Goal: Answer question/provide support

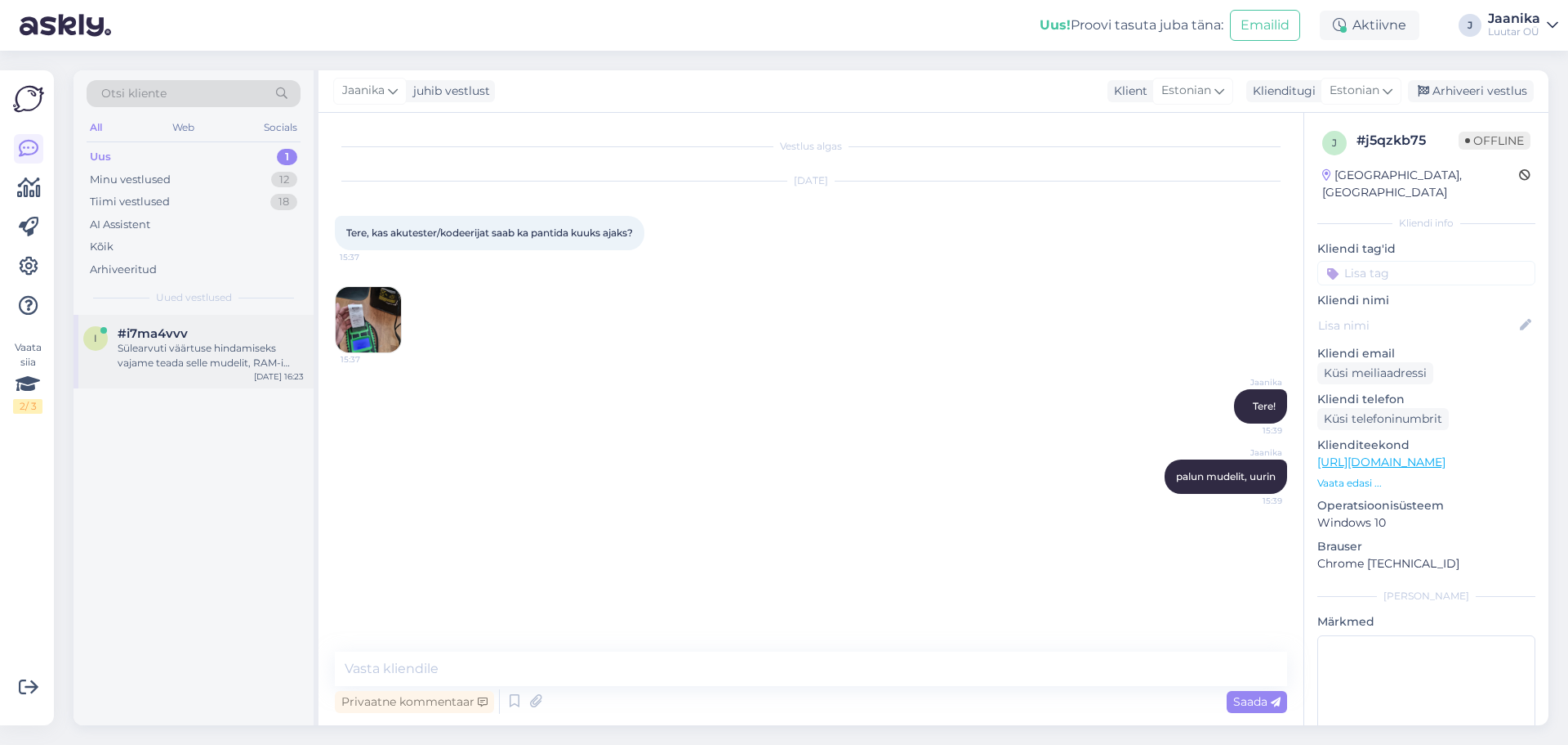
click at [123, 327] on span "#i7ma4vvv" at bounding box center [153, 333] width 70 height 15
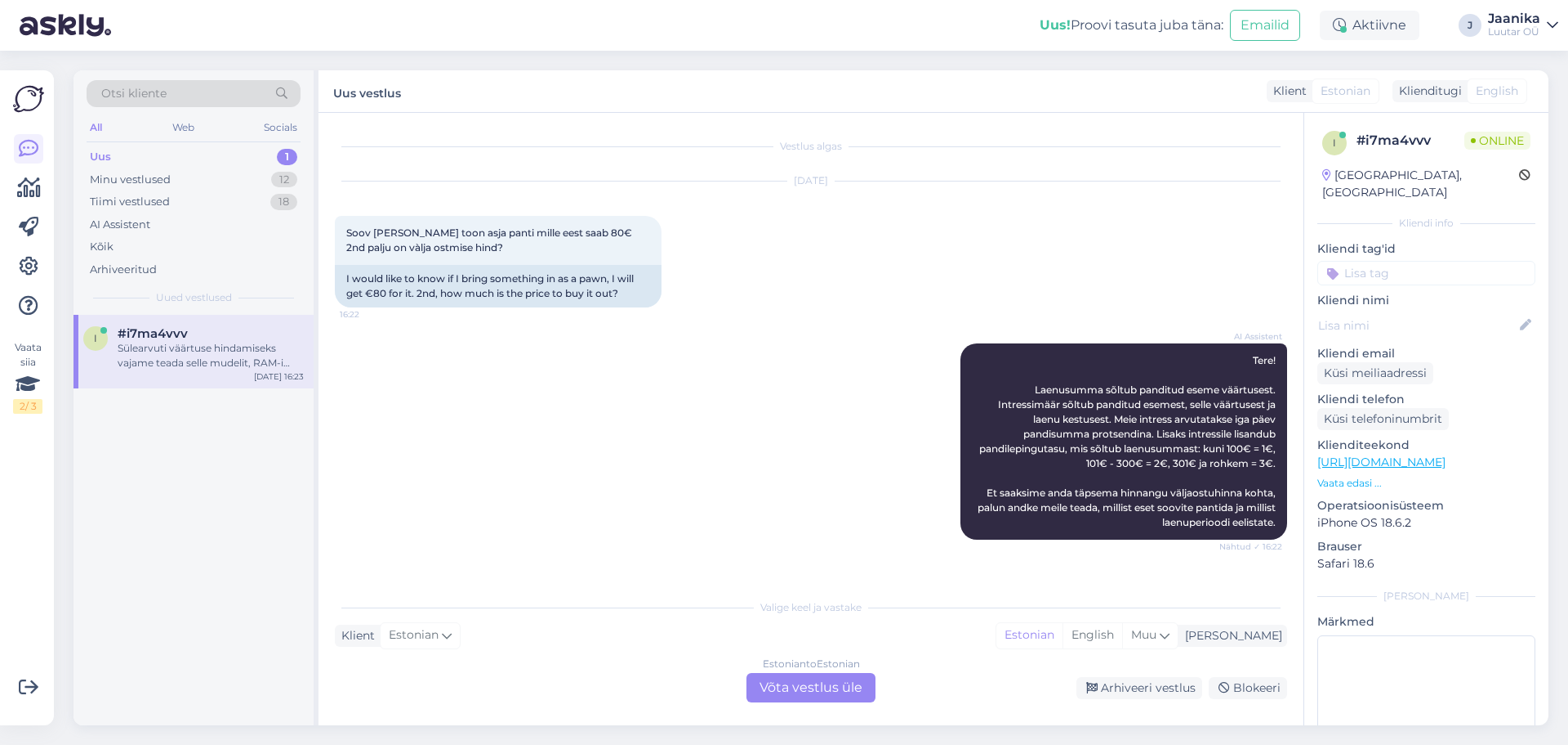
scroll to position [239, 0]
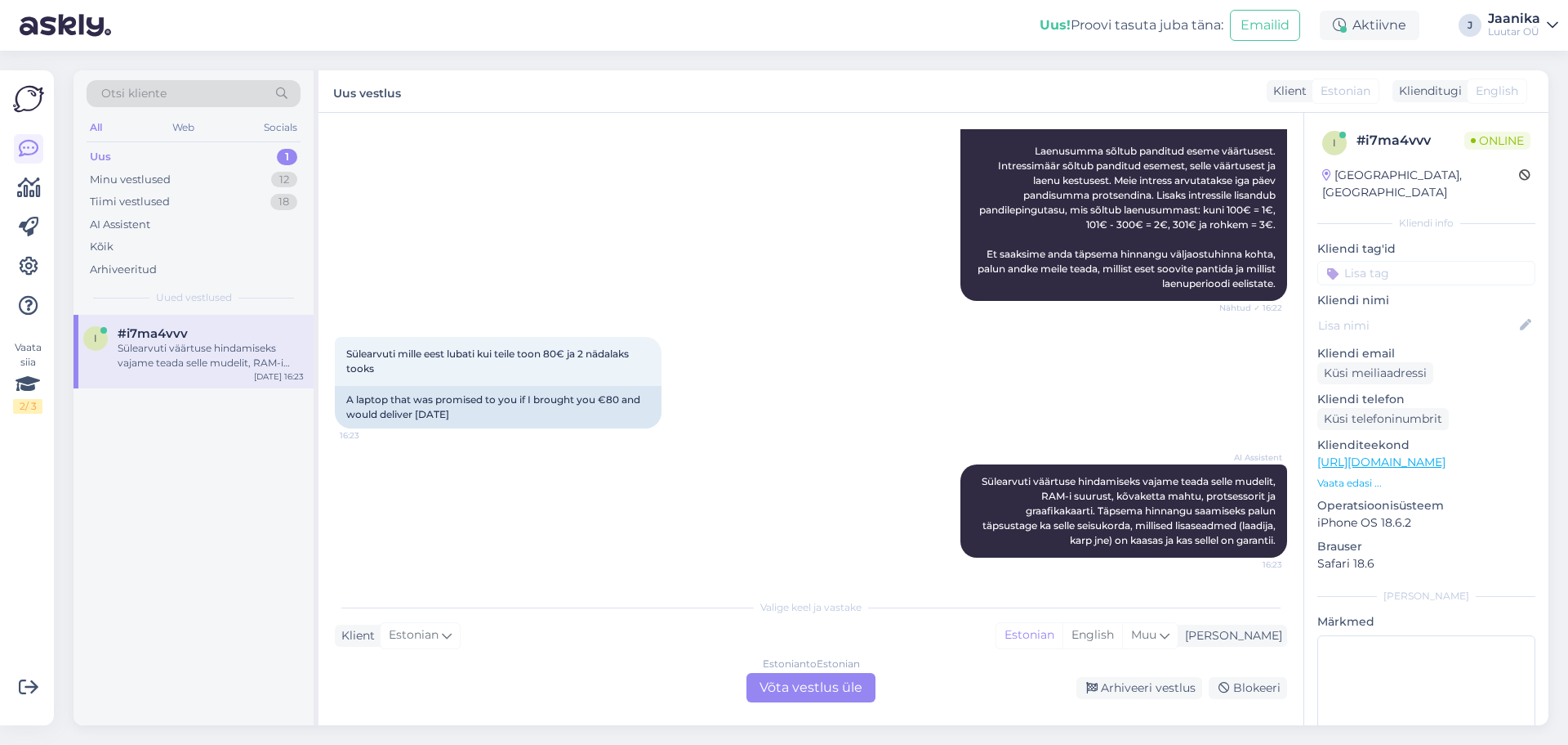
click at [790, 683] on div "Estonian to Estonian Võta vestlus üle" at bounding box center [810, 688] width 129 height 30
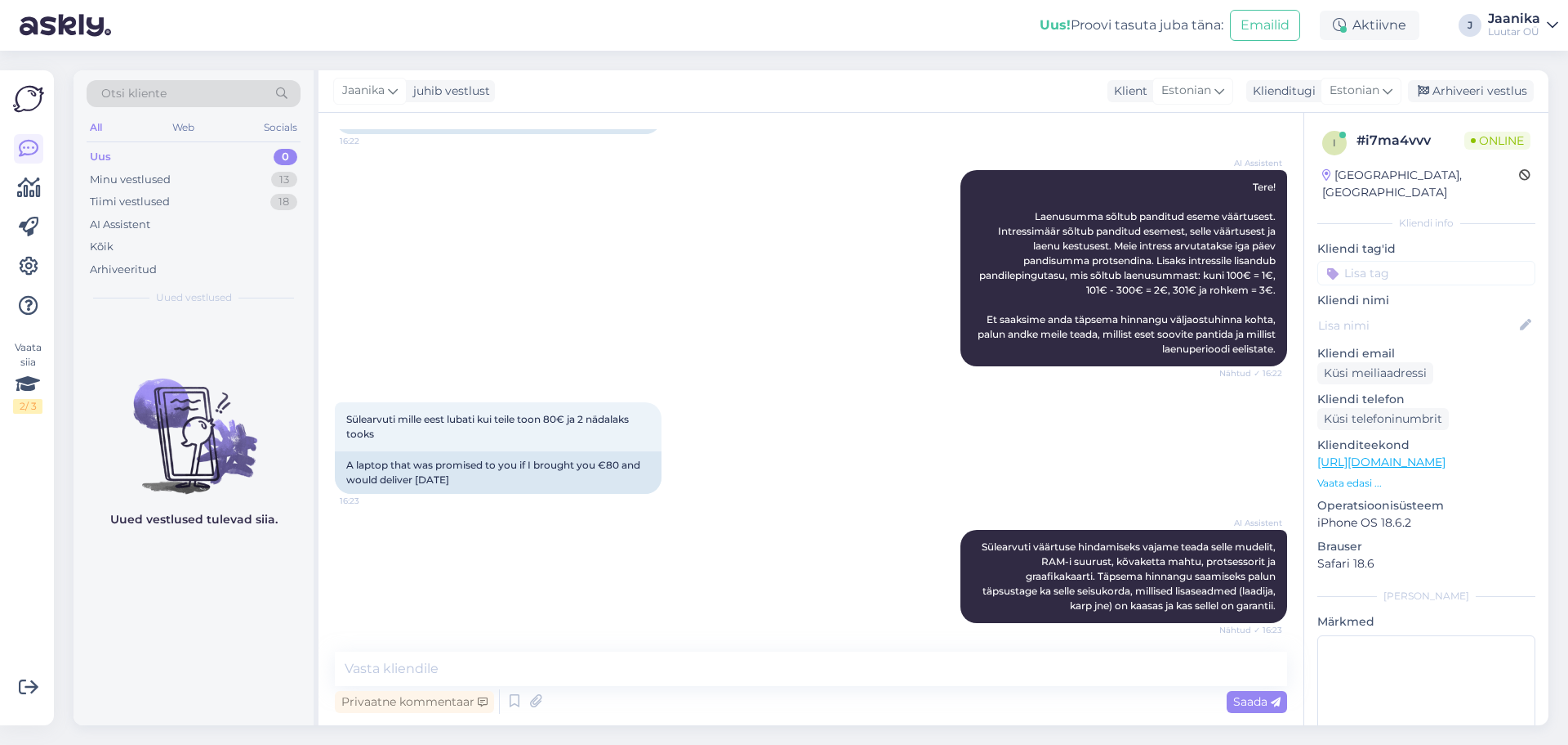
scroll to position [177, 0]
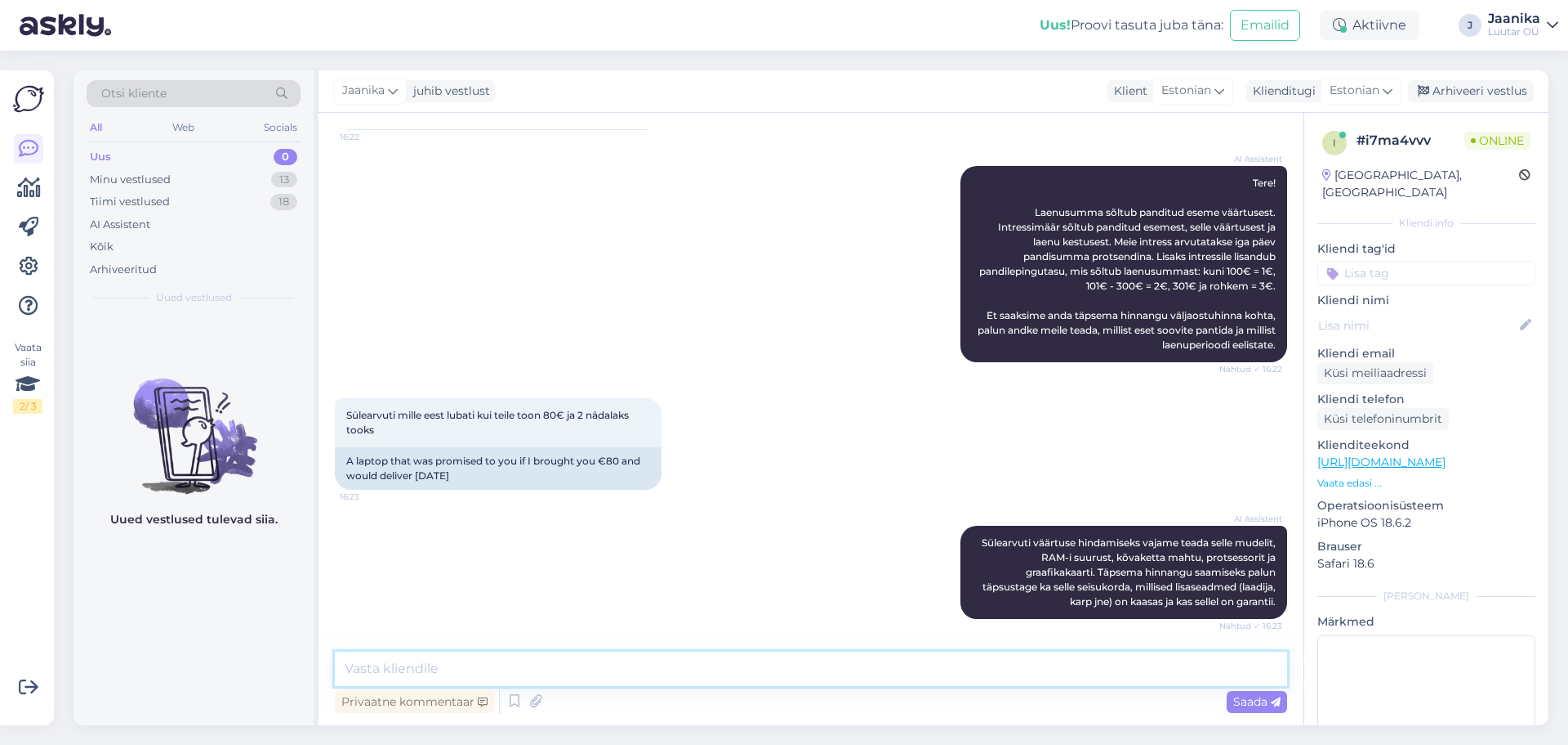
click at [553, 673] on textarea at bounding box center [811, 669] width 953 height 35
type textarea "Tere!"
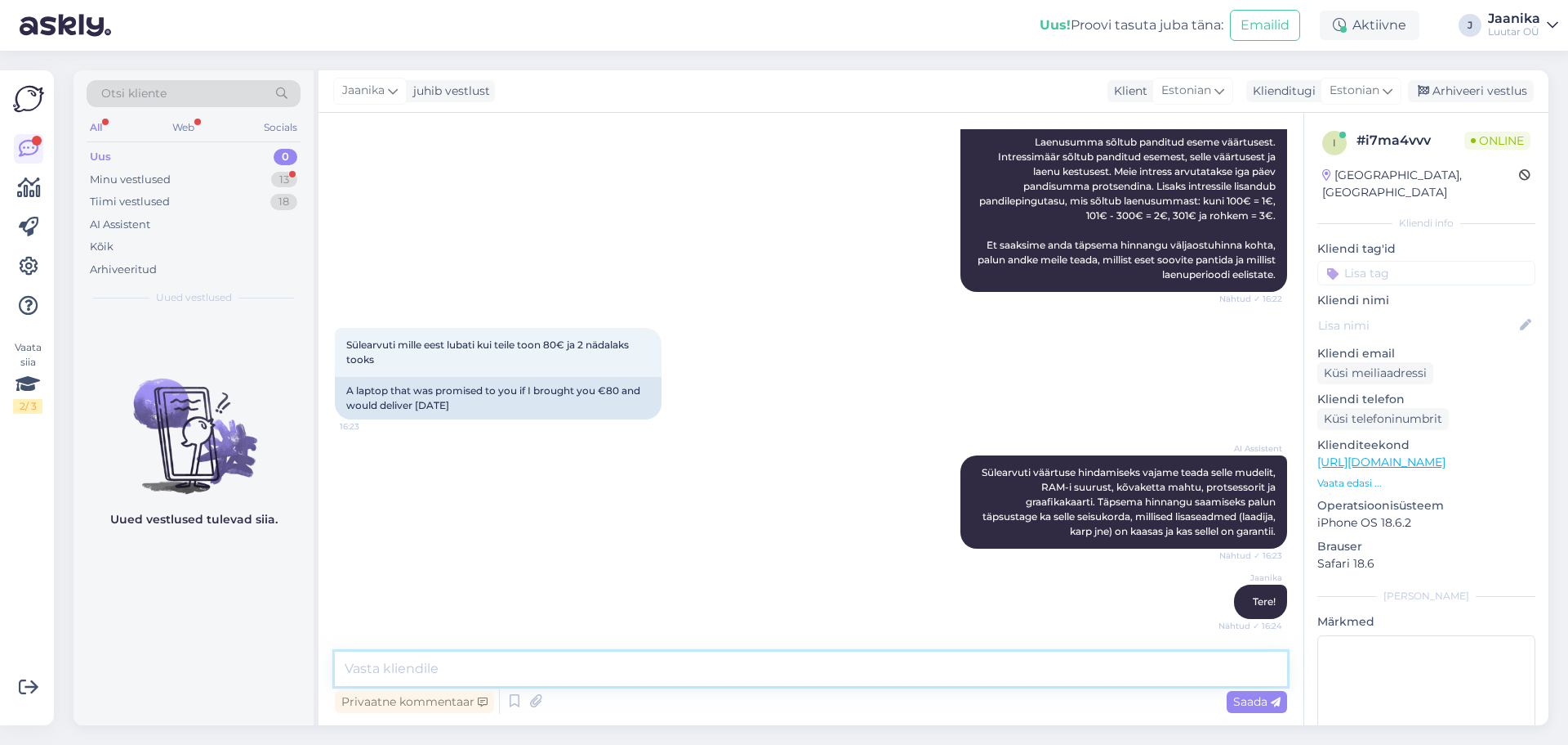
scroll to position [333, 0]
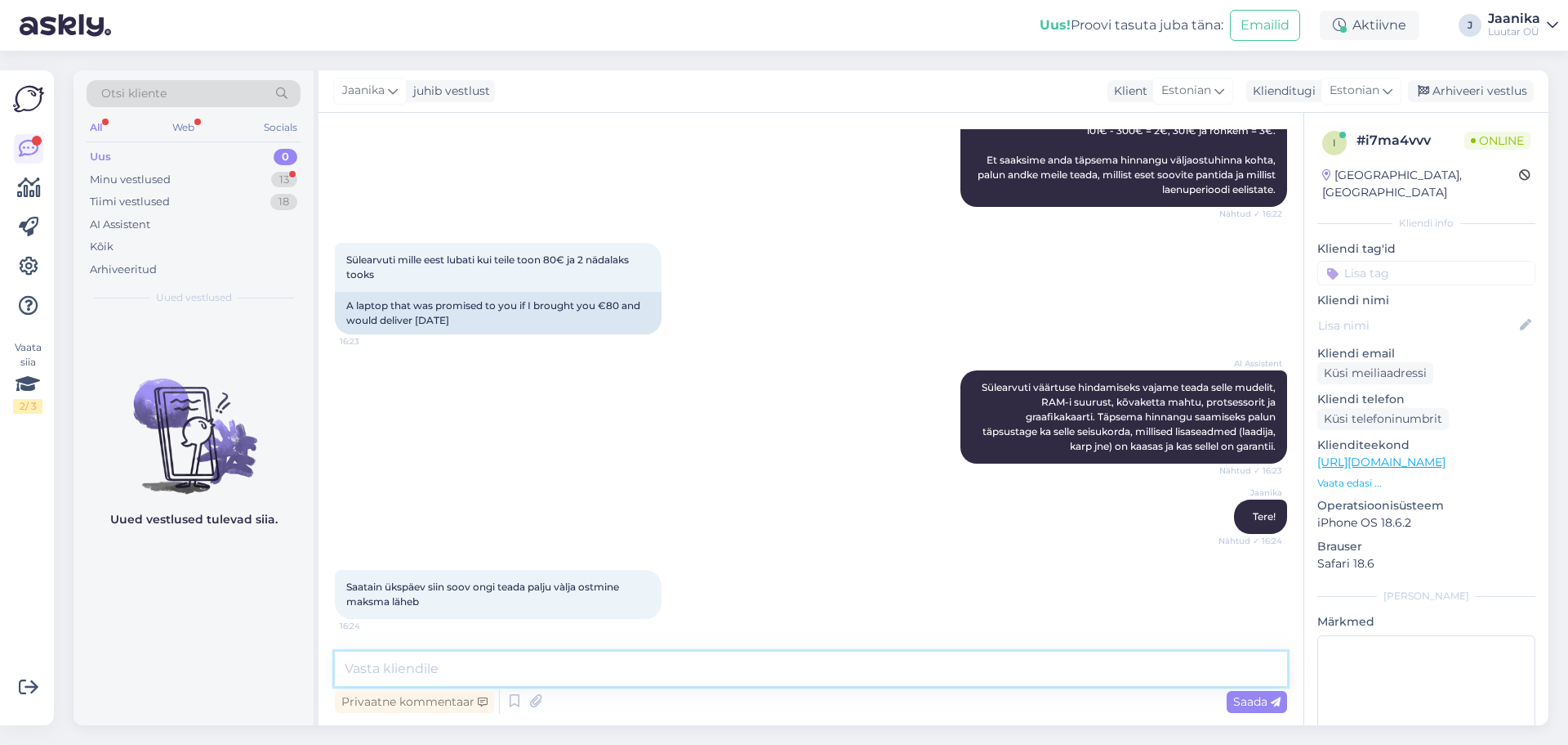
click at [525, 674] on textarea at bounding box center [811, 669] width 953 height 35
click at [516, 673] on textarea at bounding box center [811, 669] width 953 height 35
type textarea "väljaost 92€"
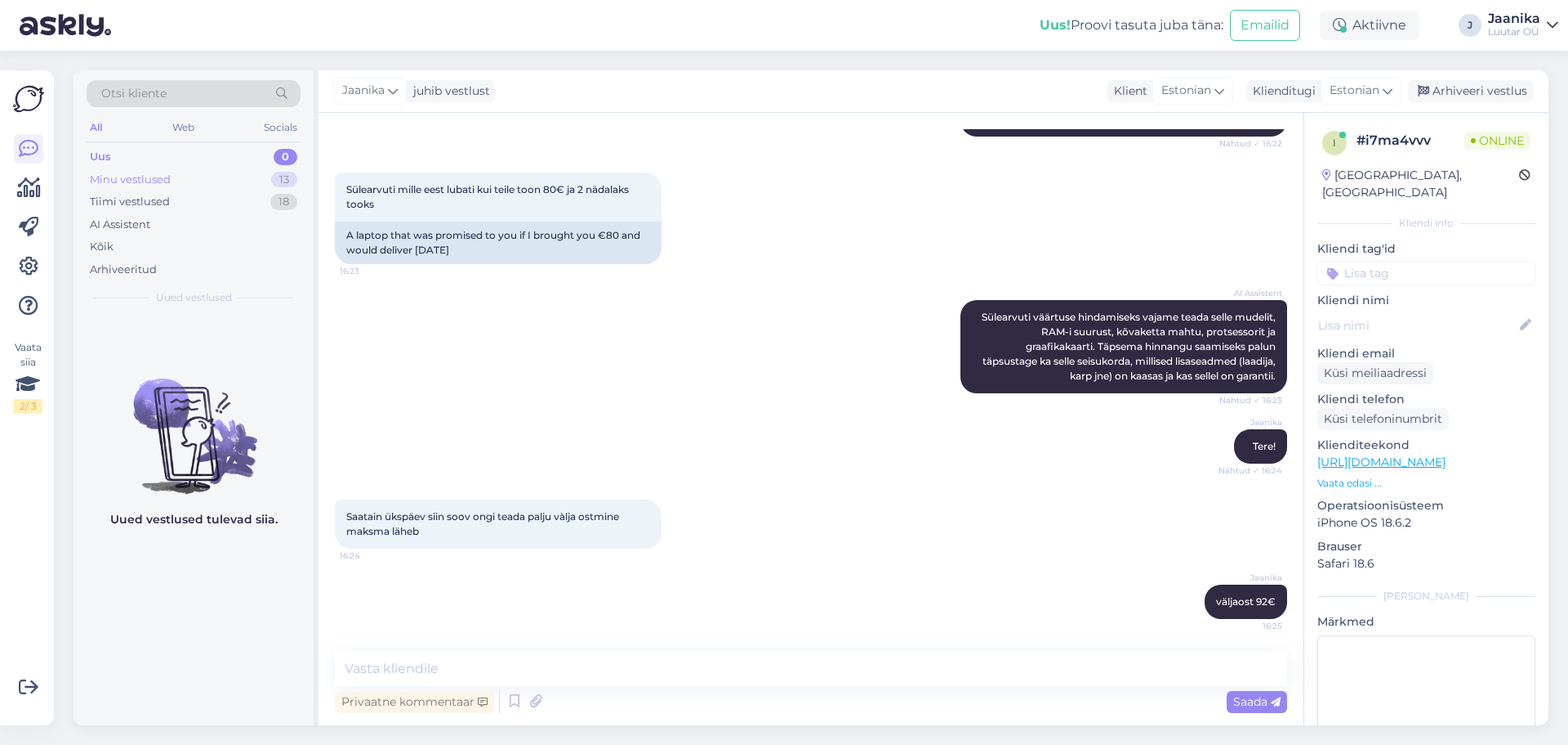
click at [161, 186] on div "Minu vestlused" at bounding box center [130, 180] width 81 height 16
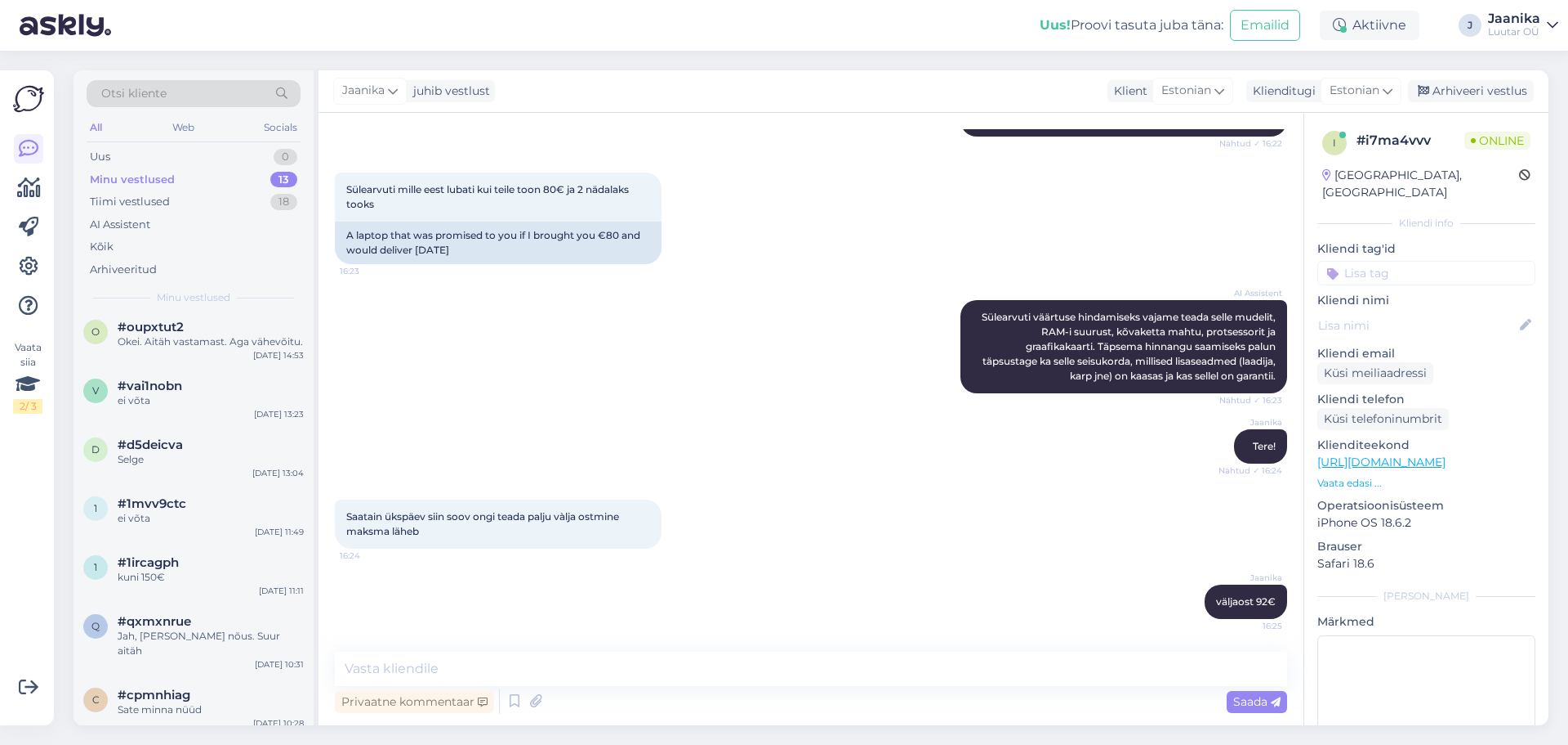
scroll to position [355, 0]
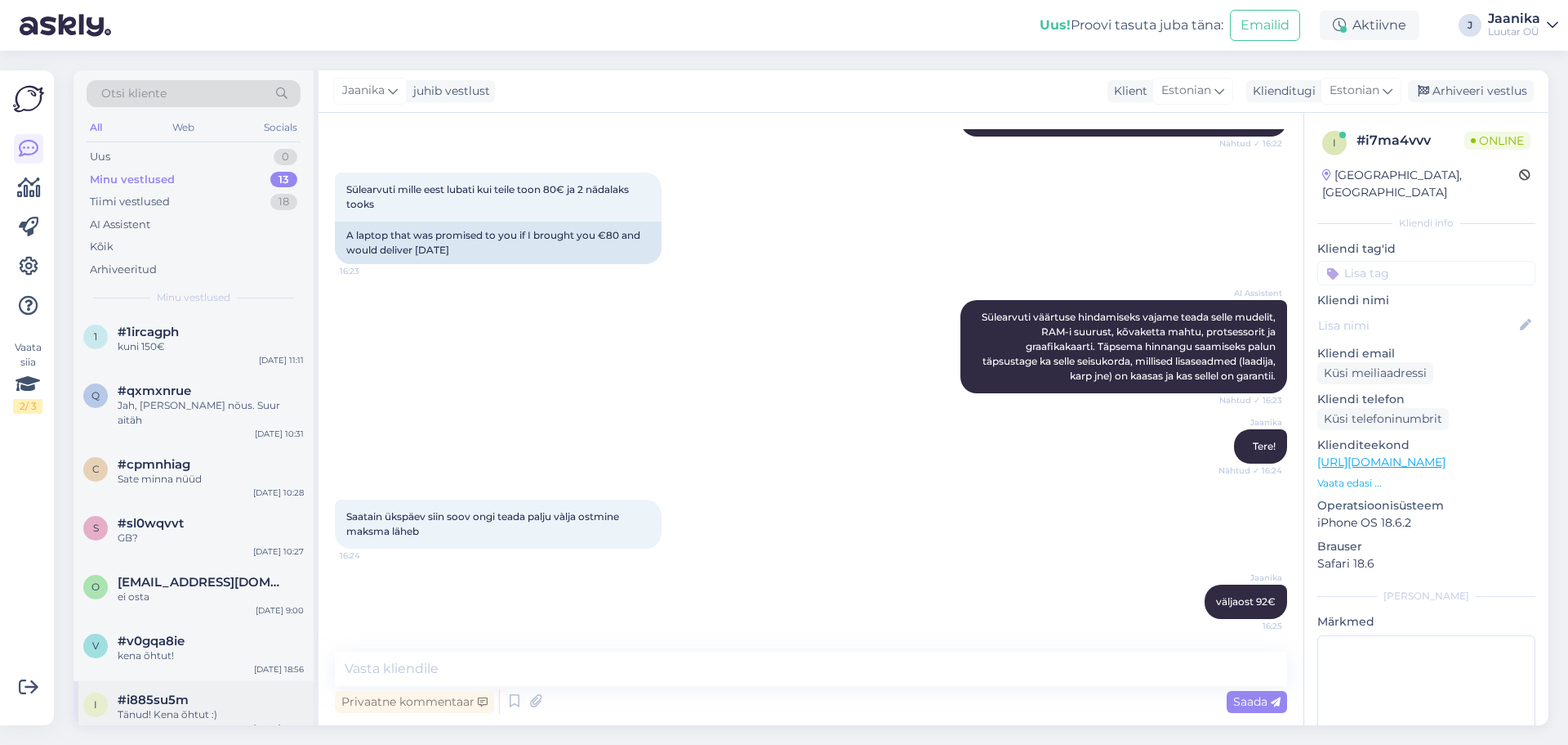
click at [154, 692] on span "#i885su5m" at bounding box center [154, 699] width 71 height 15
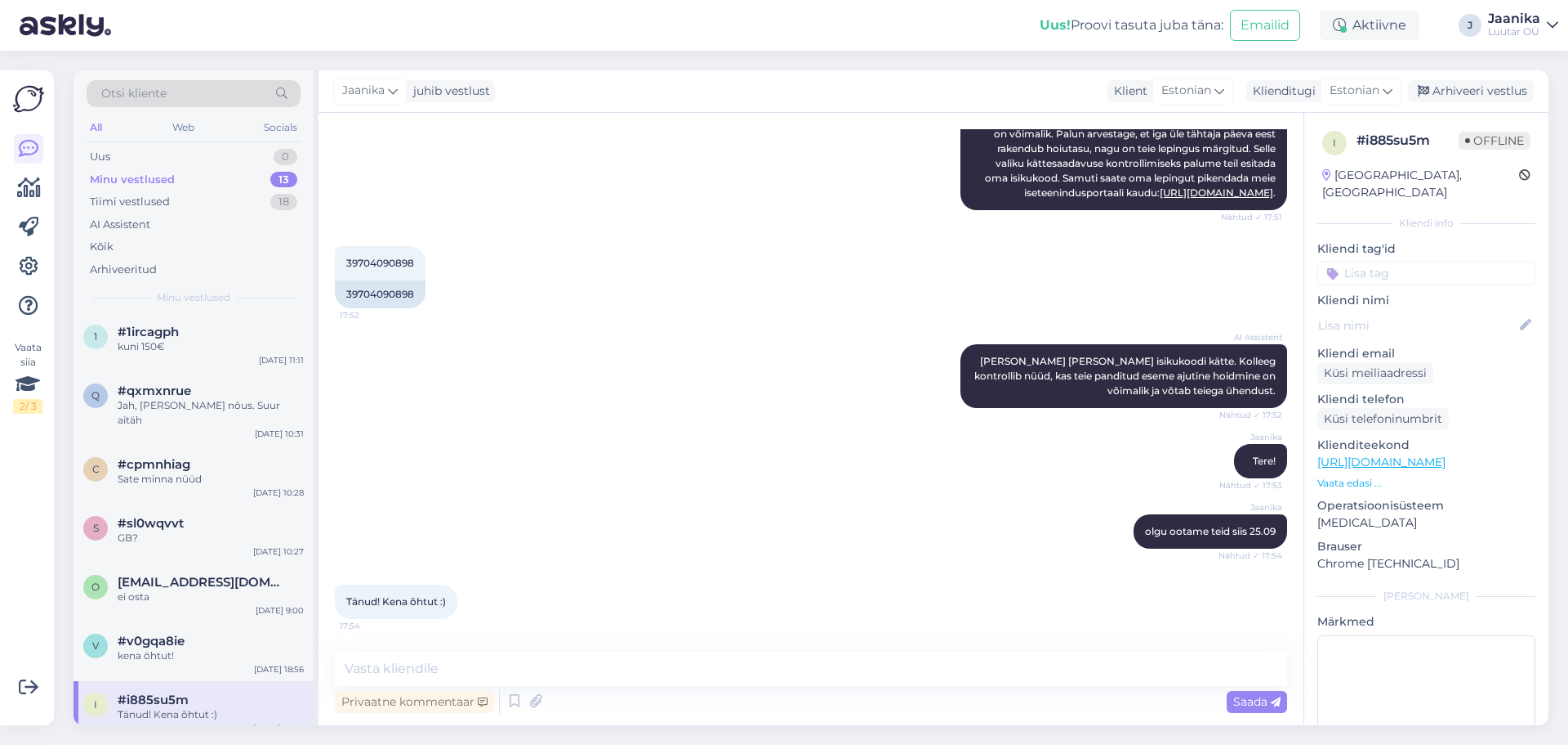
click at [1442, 77] on div "Jaanika juhib vestlust Klient [DEMOGRAPHIC_DATA] Klienditugi [DEMOGRAPHIC_DATA]…" at bounding box center [934, 91] width 1230 height 43
click at [1438, 90] on div "Arhiveeri vestlus" at bounding box center [1471, 90] width 126 height 22
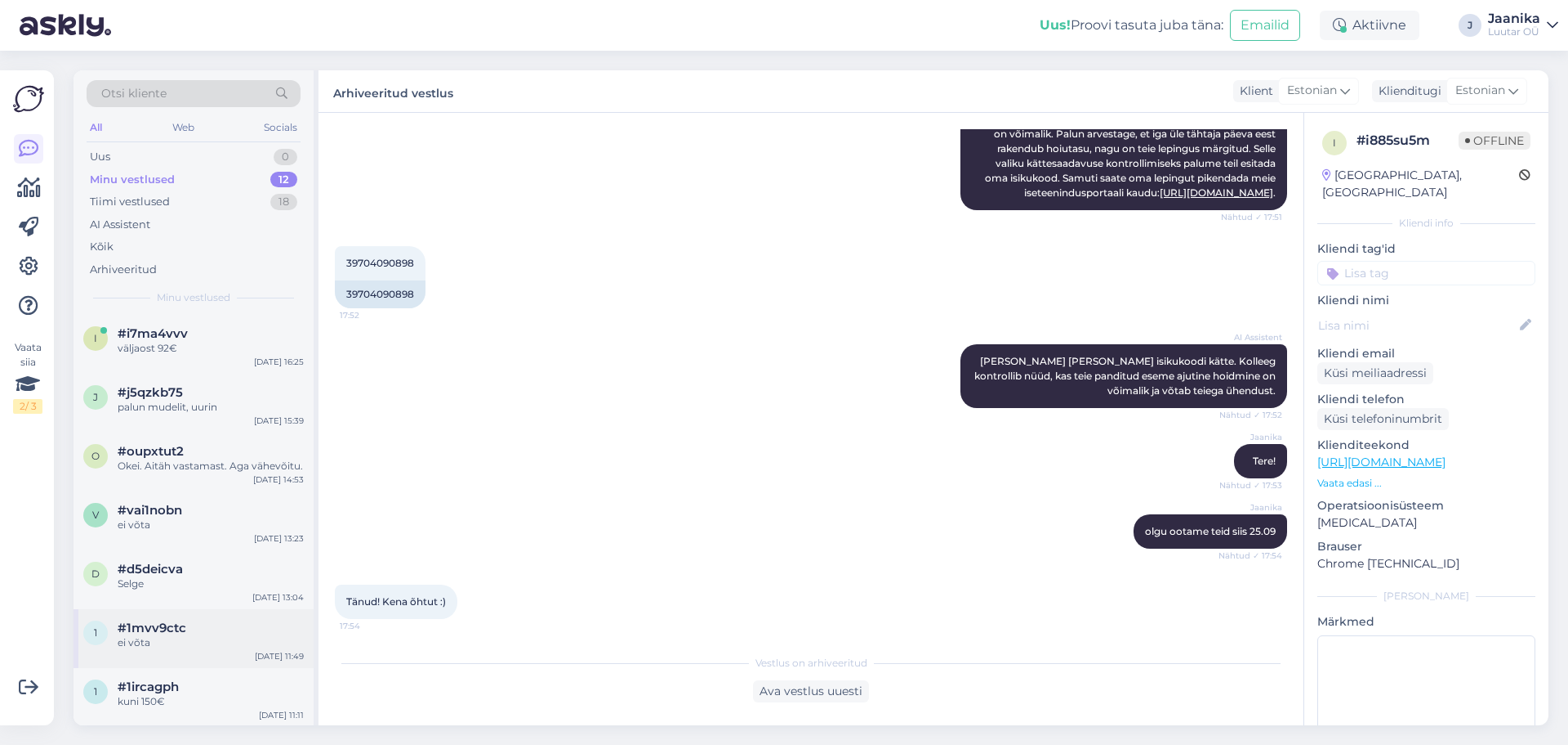
drag, startPoint x: 204, startPoint y: 678, endPoint x: 258, endPoint y: 662, distance: 56.3
click at [204, 678] on div "1 #1ircagph kuni 150€ [DATE] 11:11" at bounding box center [194, 697] width 240 height 59
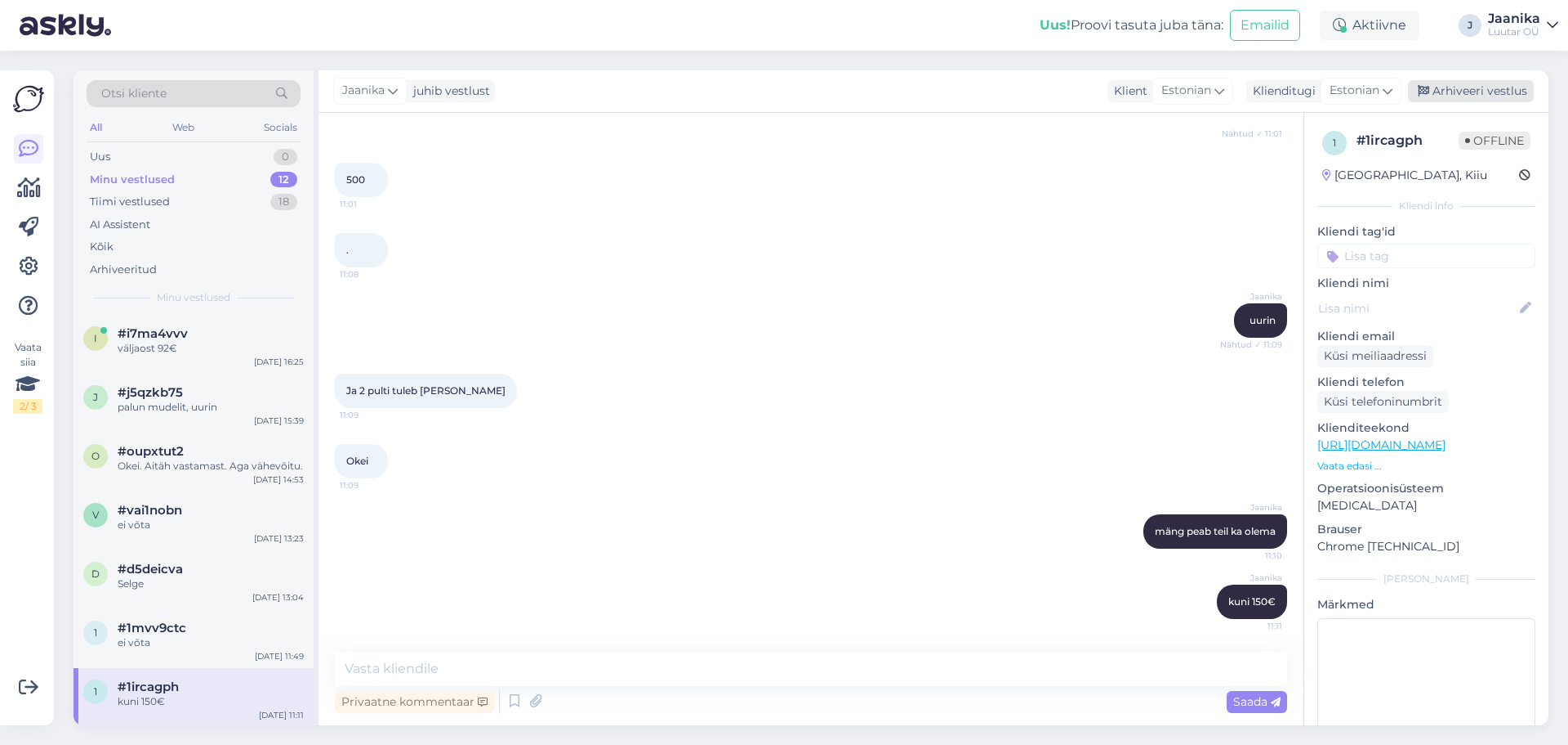
click at [1445, 83] on div "Arhiveeri vestlus" at bounding box center [1471, 90] width 126 height 22
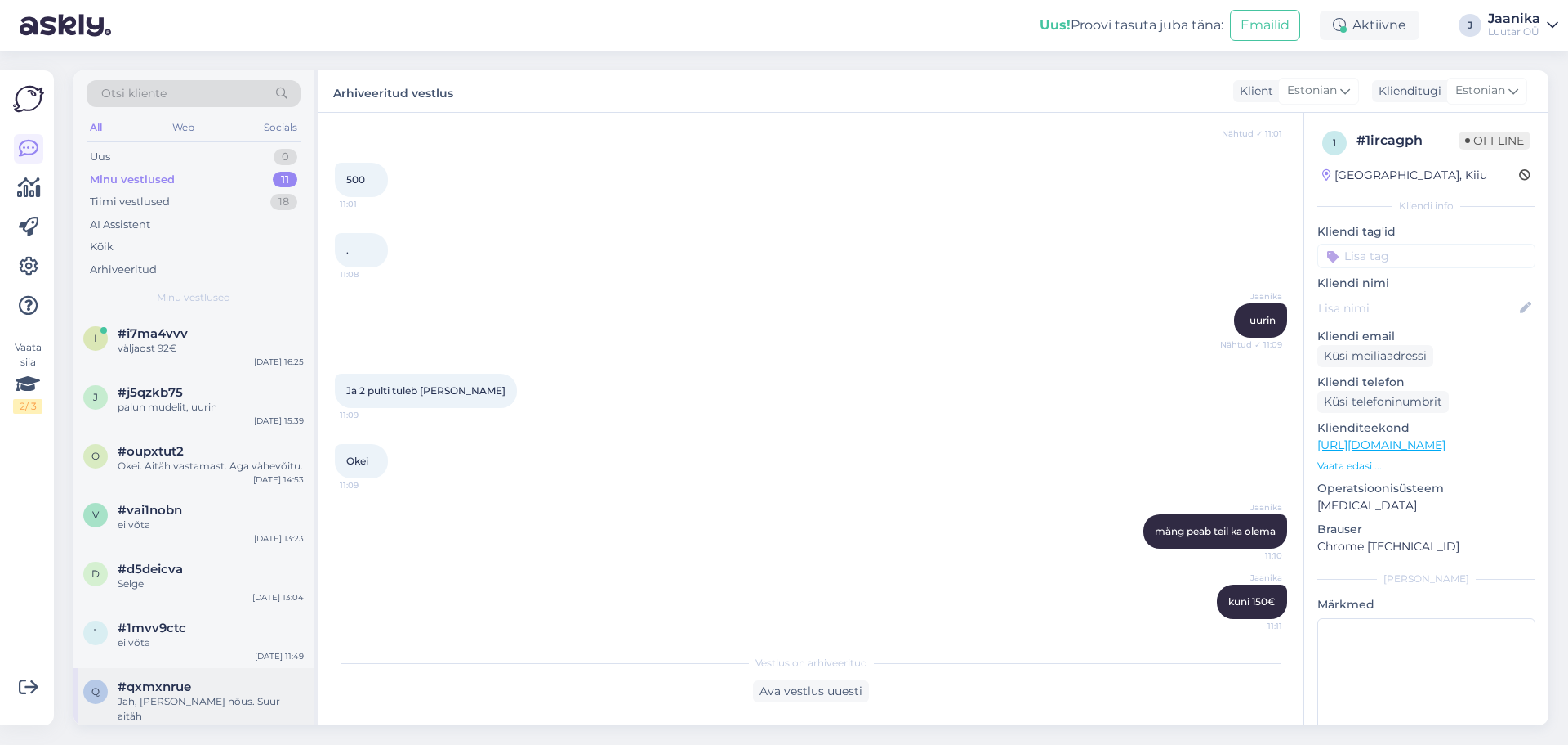
click at [227, 687] on div "#qxmxnrue" at bounding box center [211, 686] width 187 height 15
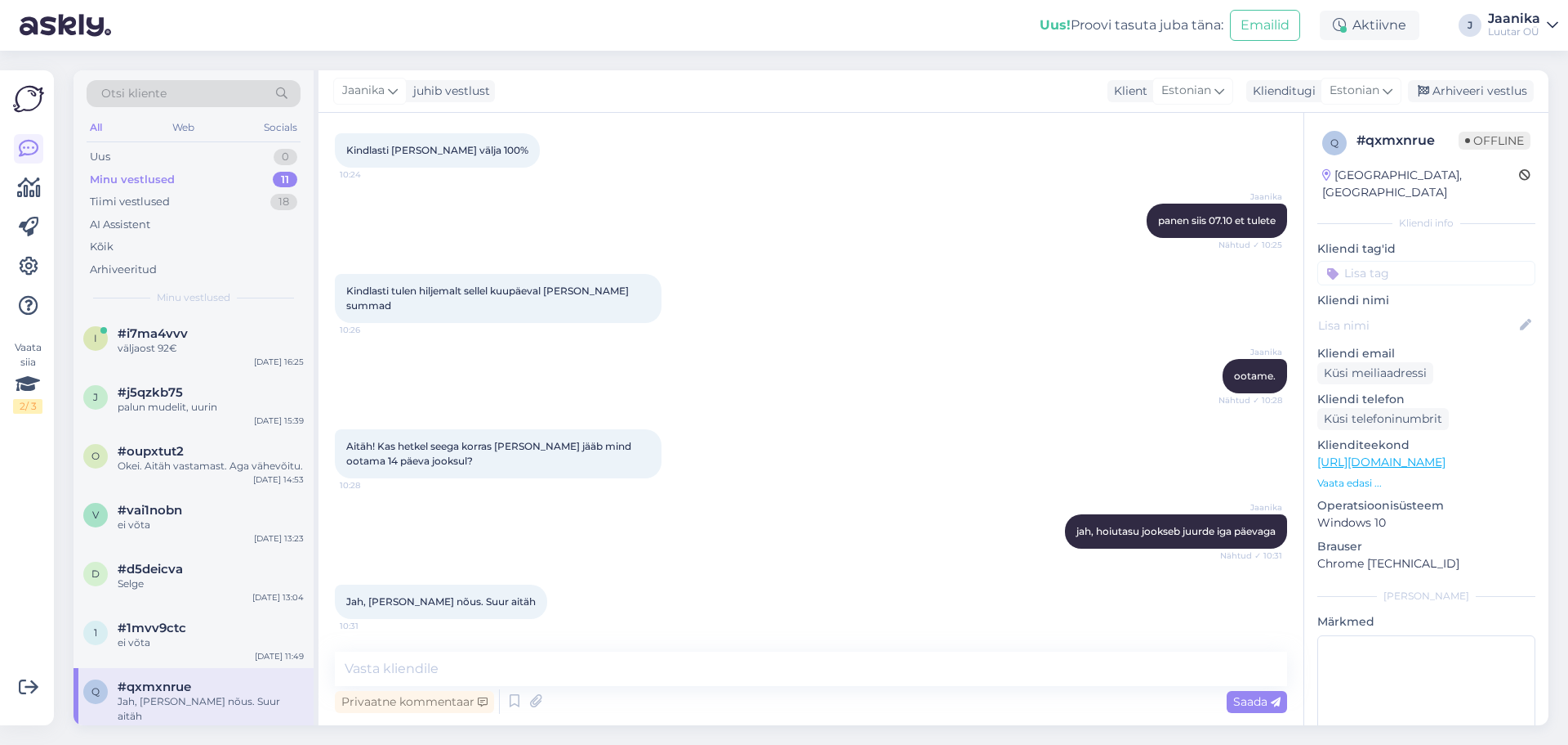
drag, startPoint x: 1450, startPoint y: 86, endPoint x: 1303, endPoint y: 138, distance: 155.9
click at [1450, 85] on div "Arhiveeri vestlus" at bounding box center [1471, 90] width 126 height 22
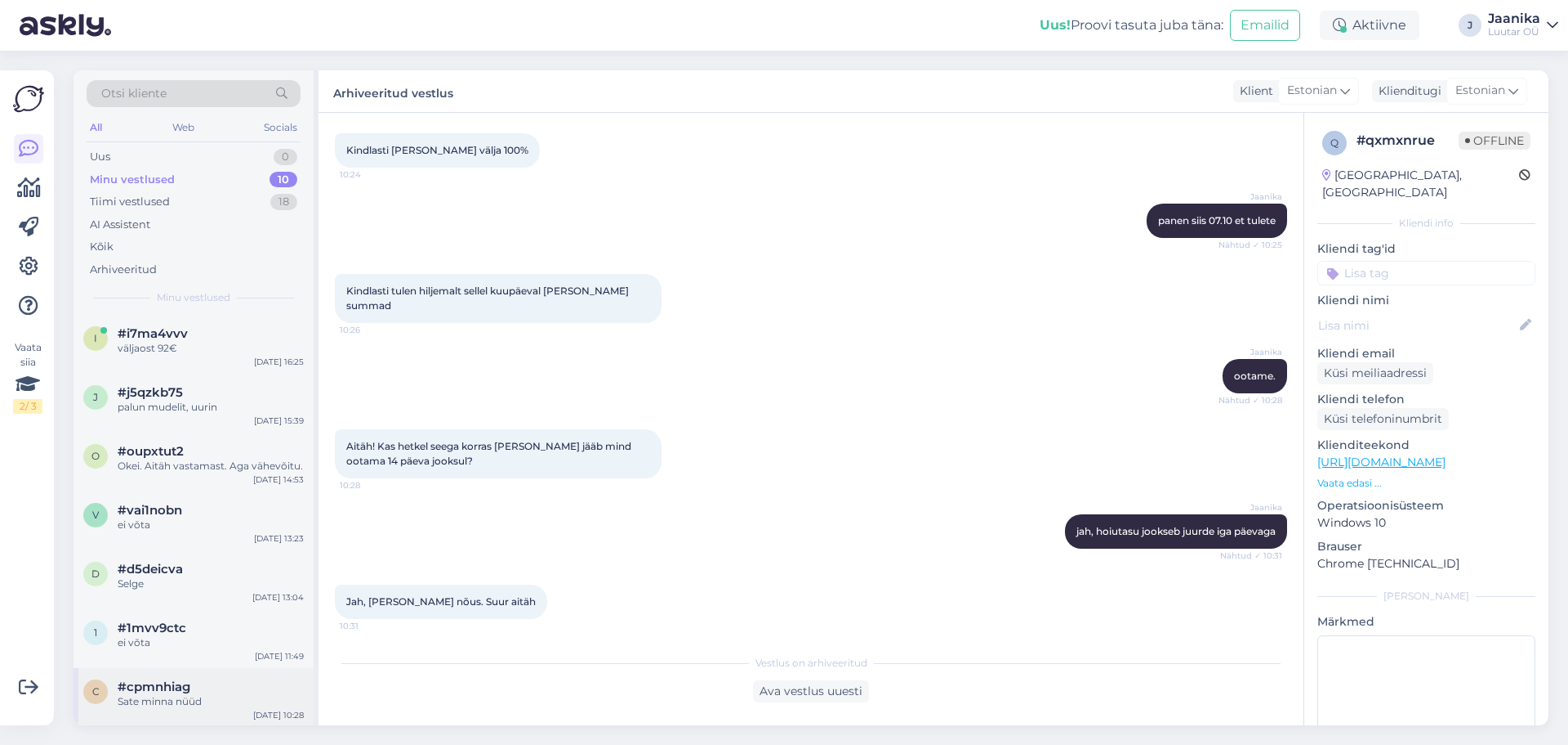
click at [186, 682] on span "#cpmnhiag" at bounding box center [154, 686] width 73 height 15
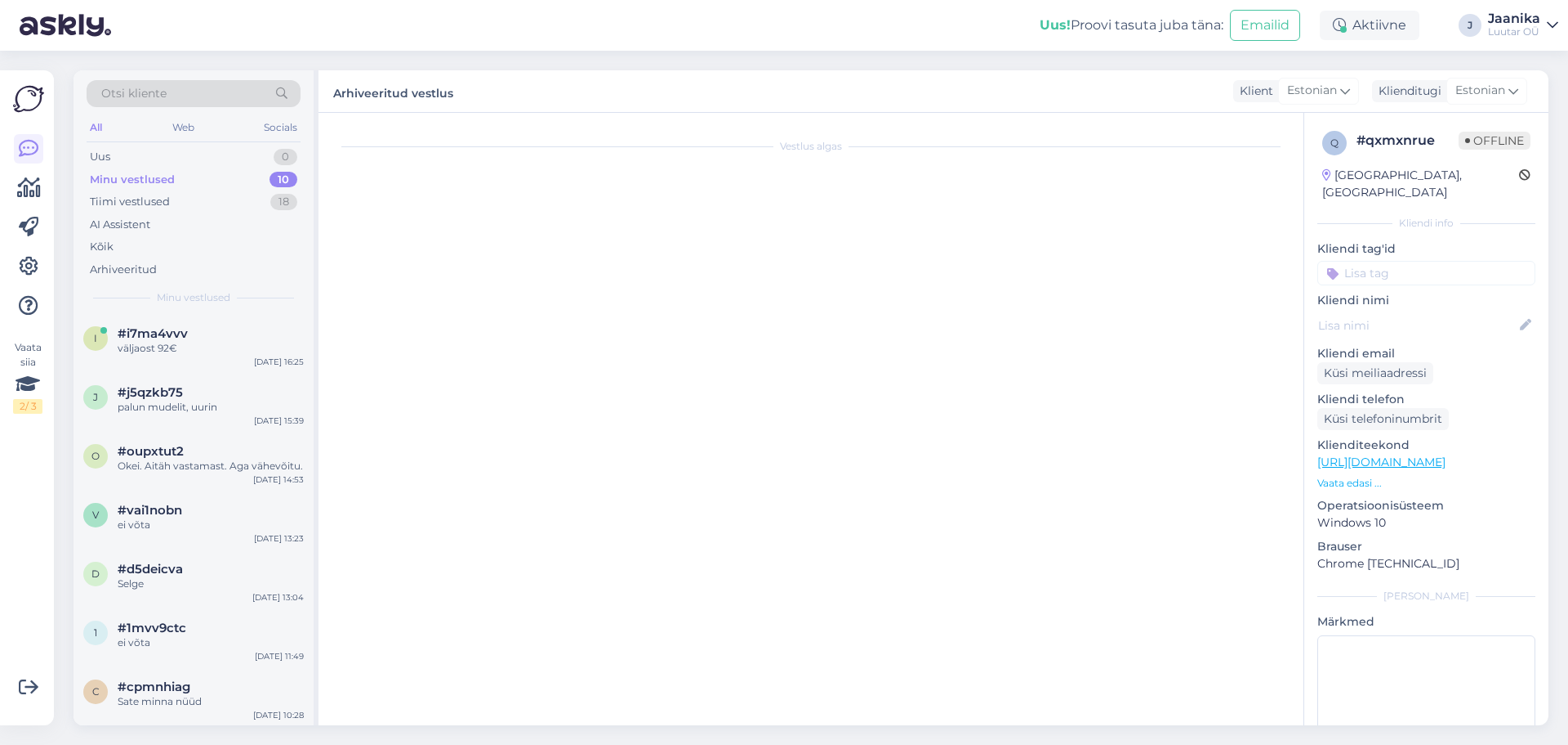
scroll to position [5621, 0]
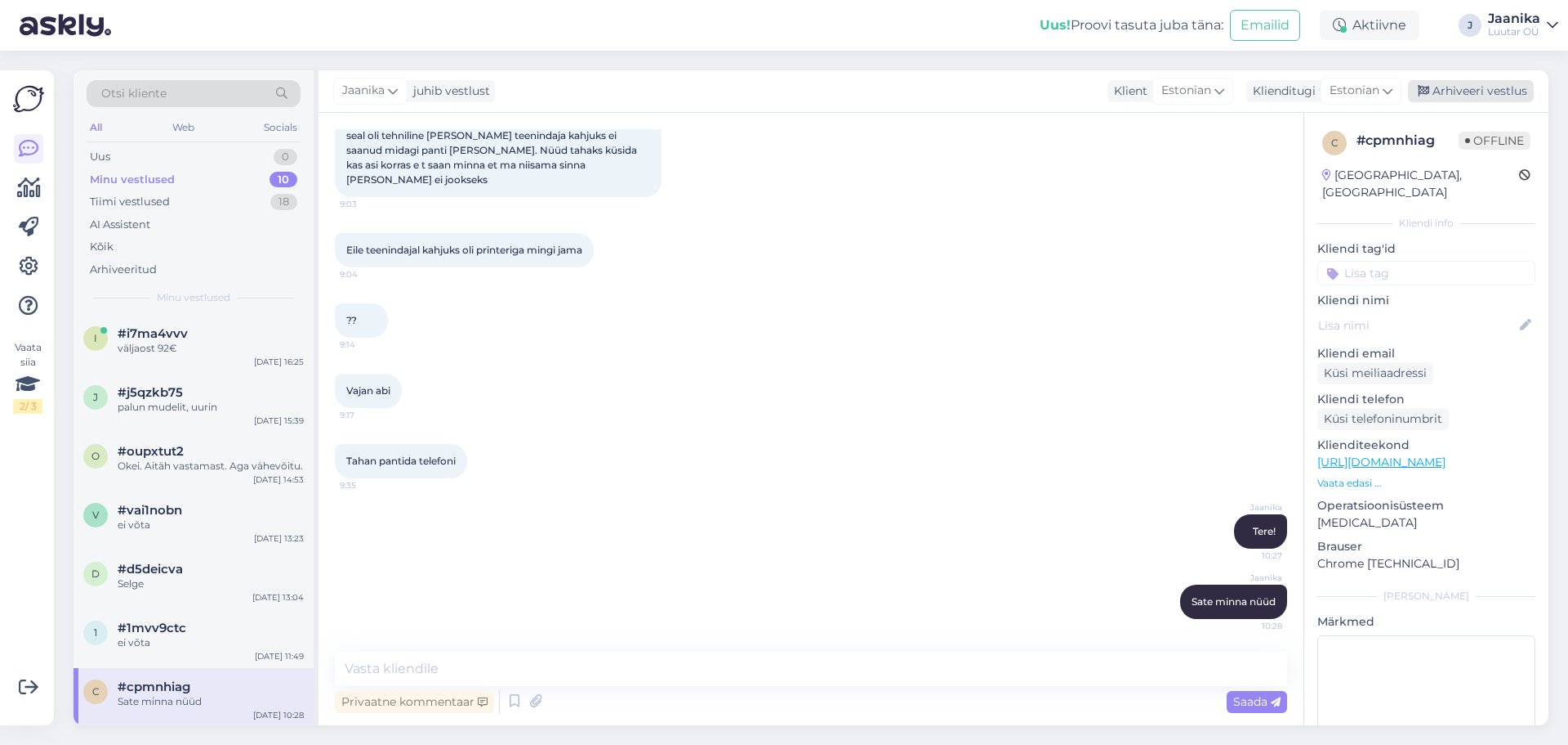
click at [1459, 89] on div "Arhiveeri vestlus" at bounding box center [1471, 90] width 126 height 22
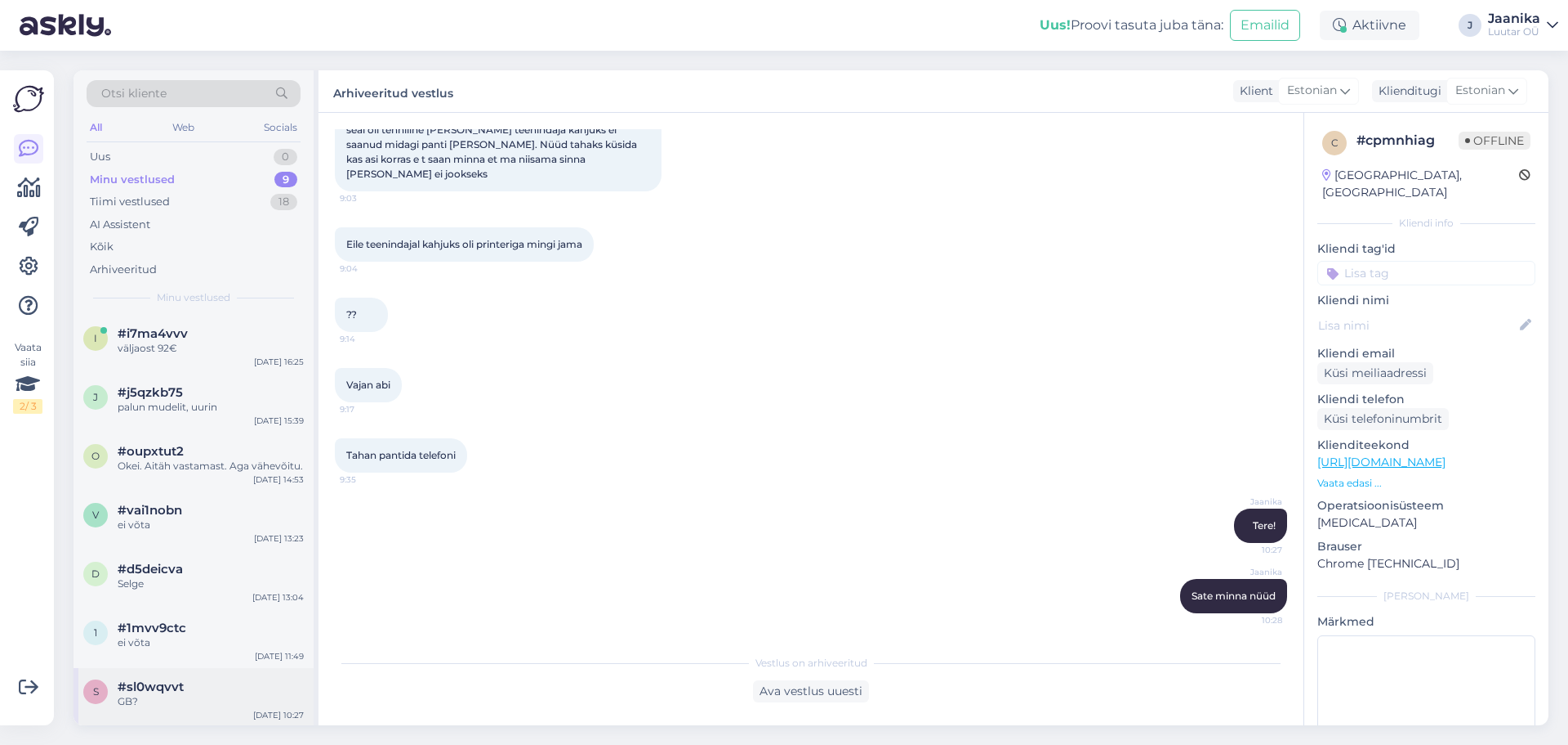
click at [174, 691] on span "#sl0wqvvt" at bounding box center [151, 686] width 66 height 15
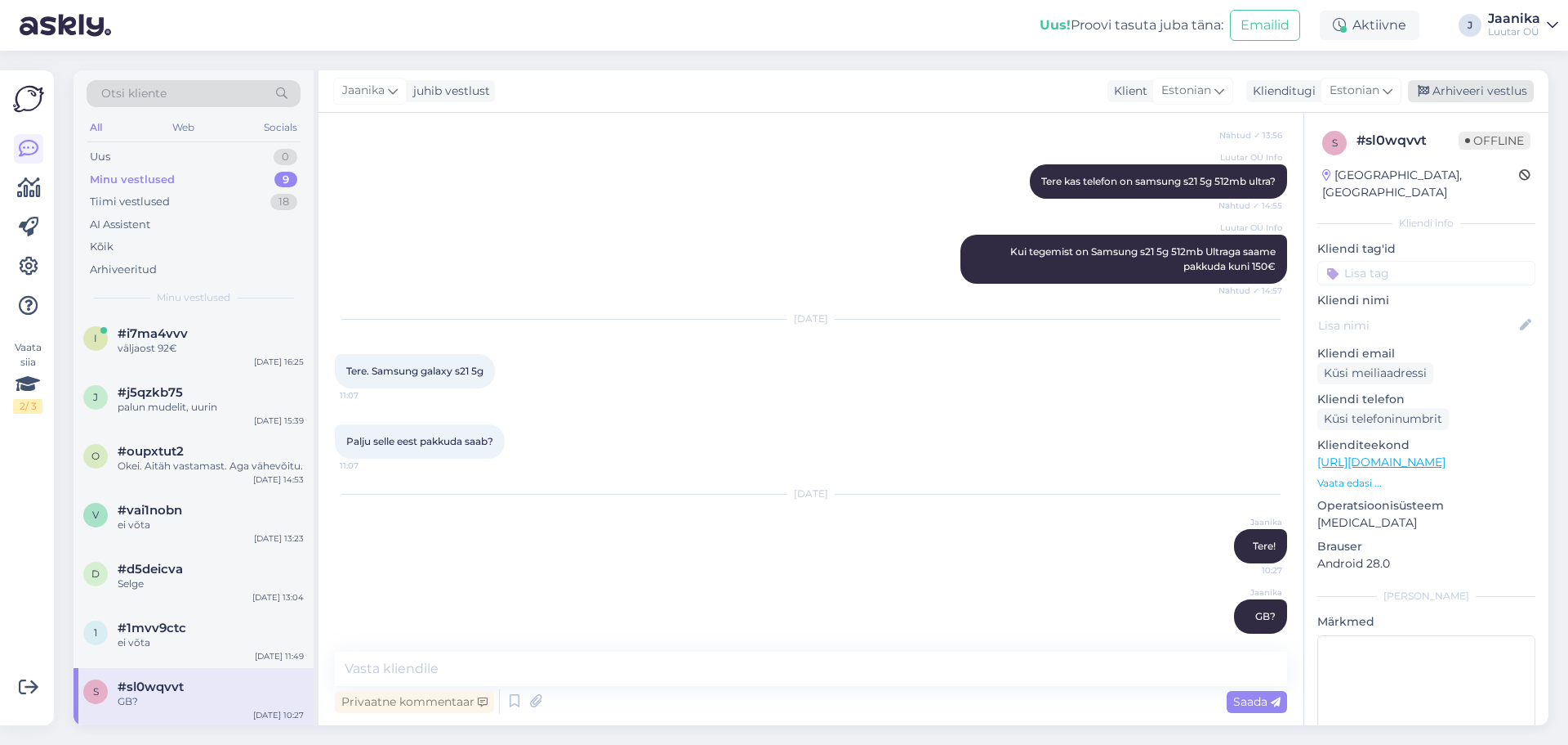
click at [1456, 90] on div "Arhiveeri vestlus" at bounding box center [1471, 90] width 126 height 22
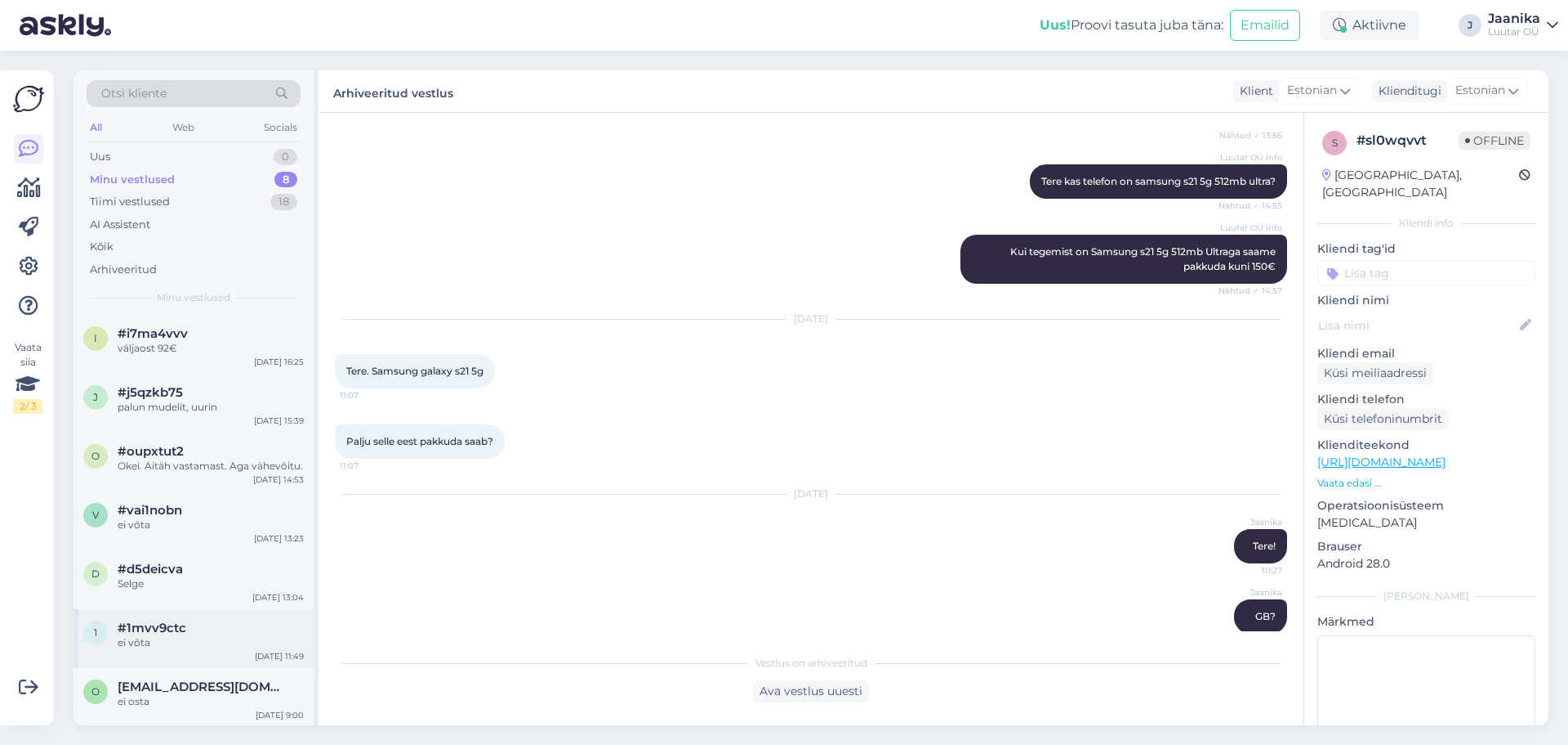
click at [177, 667] on div "1 #1mvv9ctc [PERSON_NAME] [DATE] 11:49" at bounding box center [194, 638] width 240 height 59
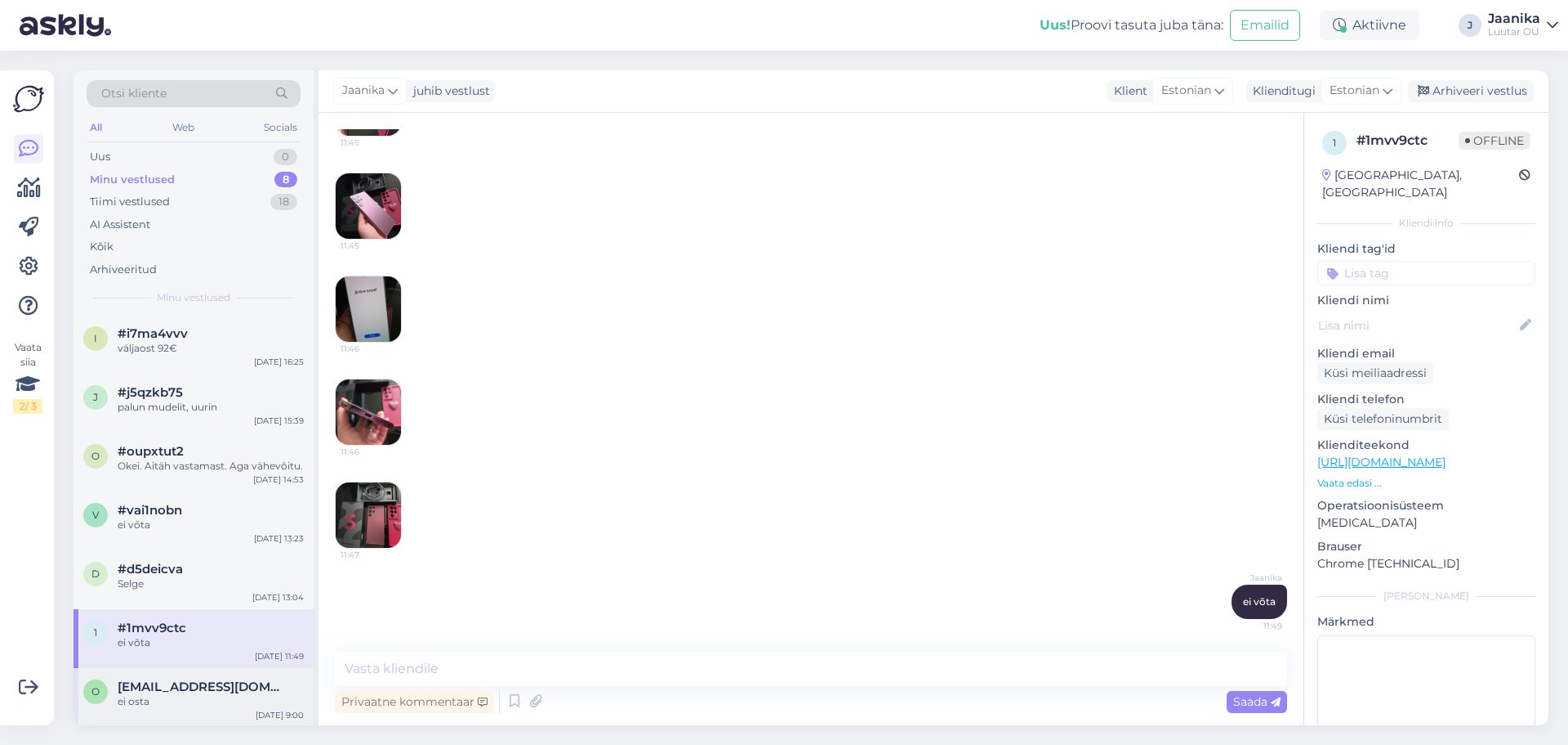
click at [194, 687] on span "[EMAIL_ADDRESS][DOMAIN_NAME]" at bounding box center [203, 686] width 170 height 15
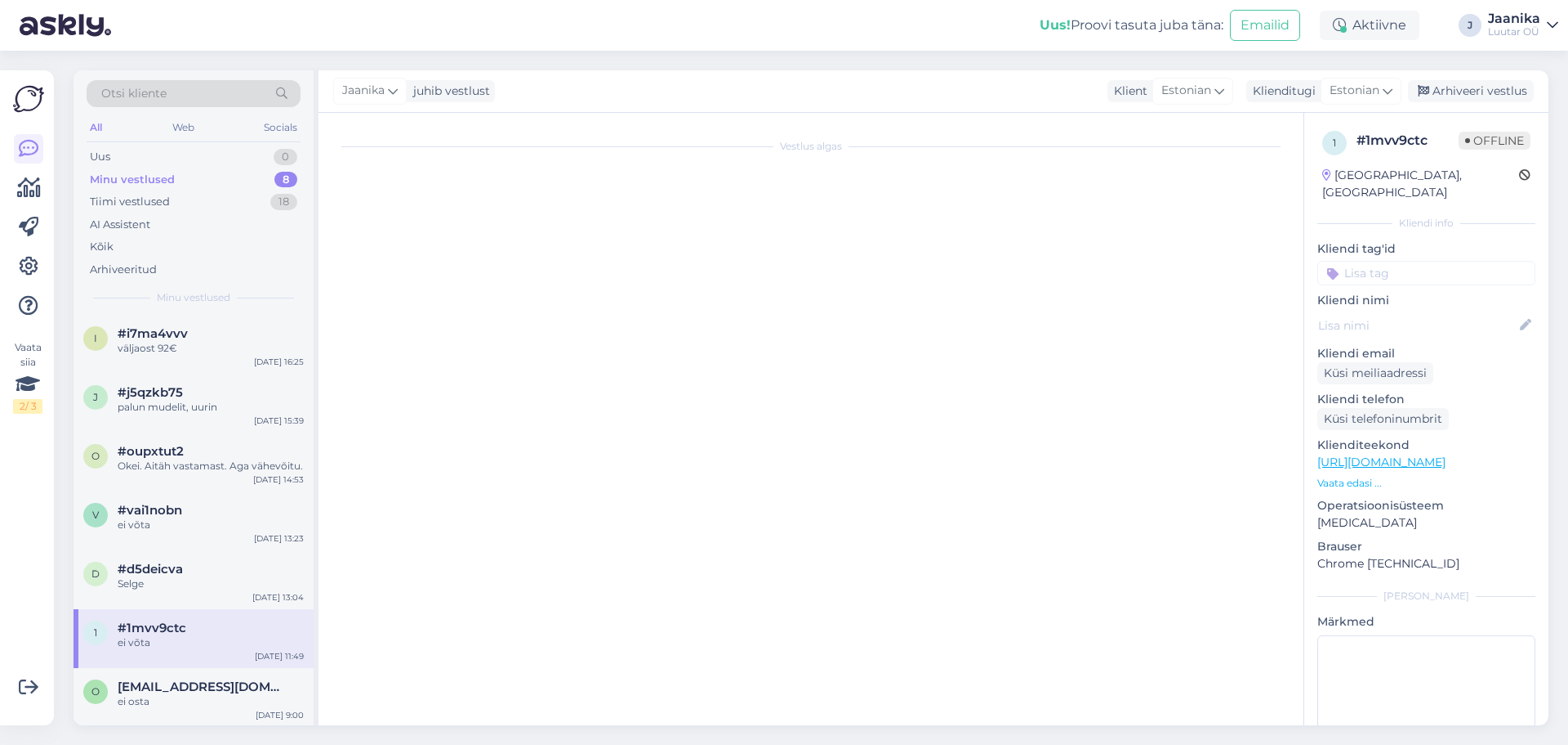
scroll to position [69, 0]
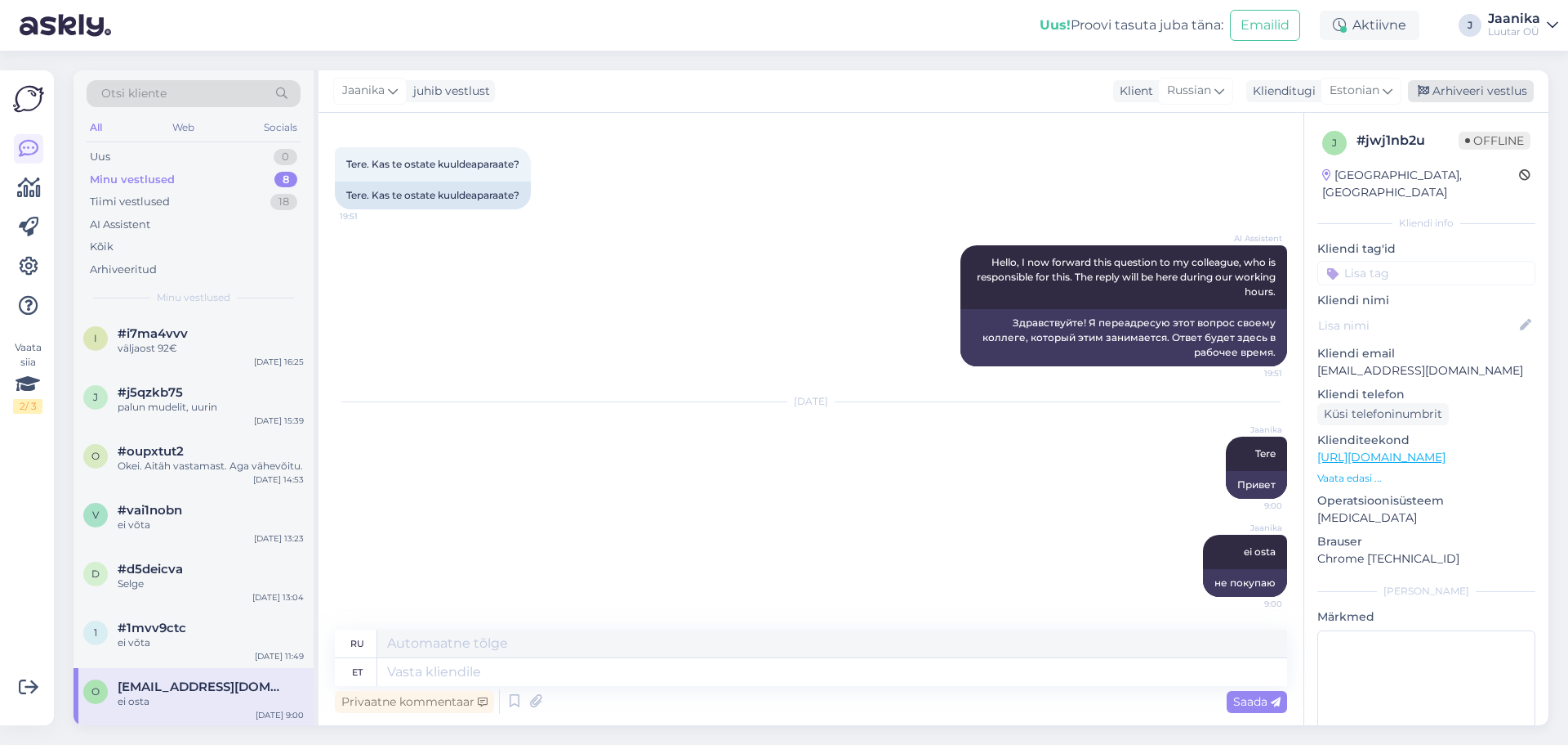
click at [1445, 95] on div "Arhiveeri vestlus" at bounding box center [1471, 90] width 126 height 22
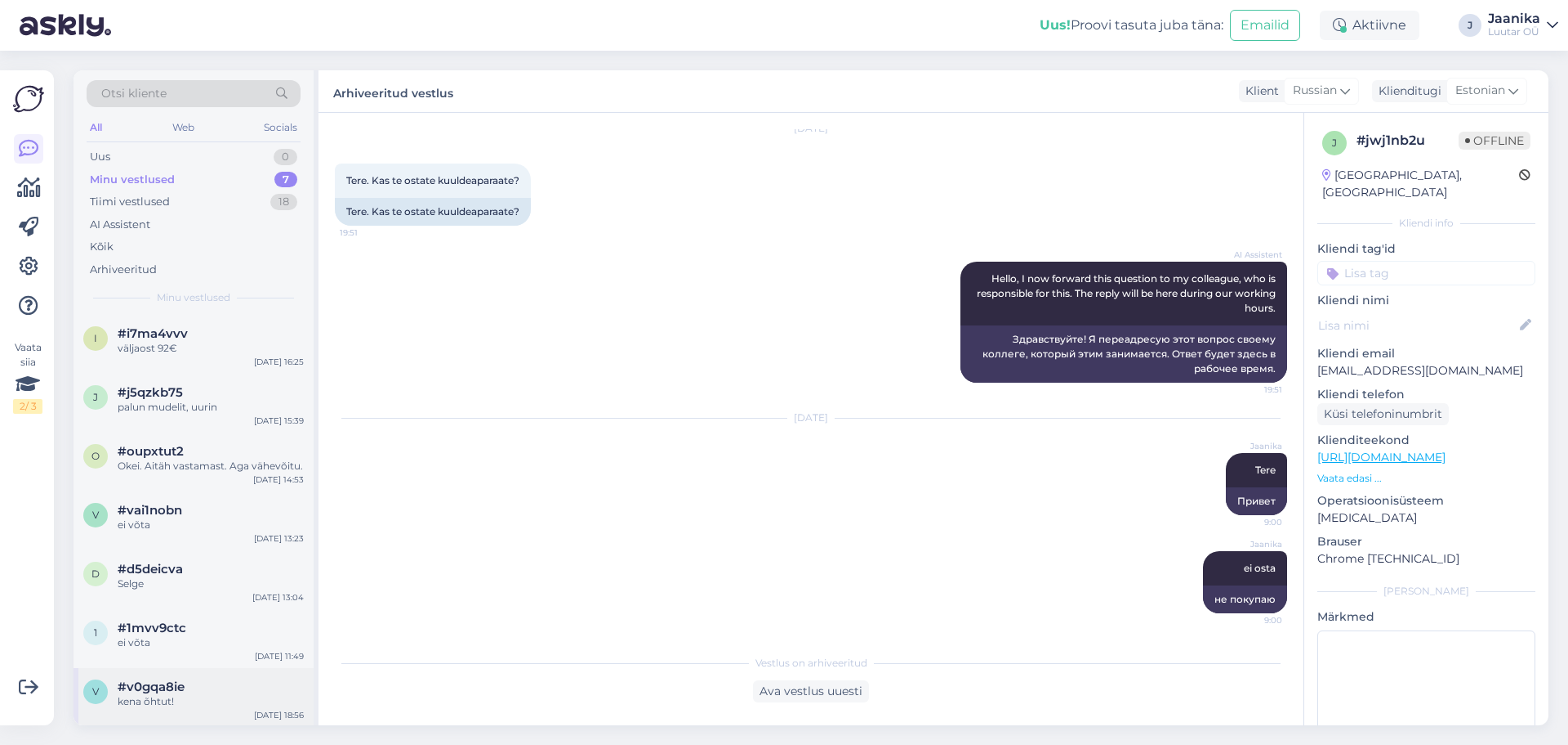
click at [180, 690] on span "#v0gqa8ie" at bounding box center [151, 686] width 67 height 15
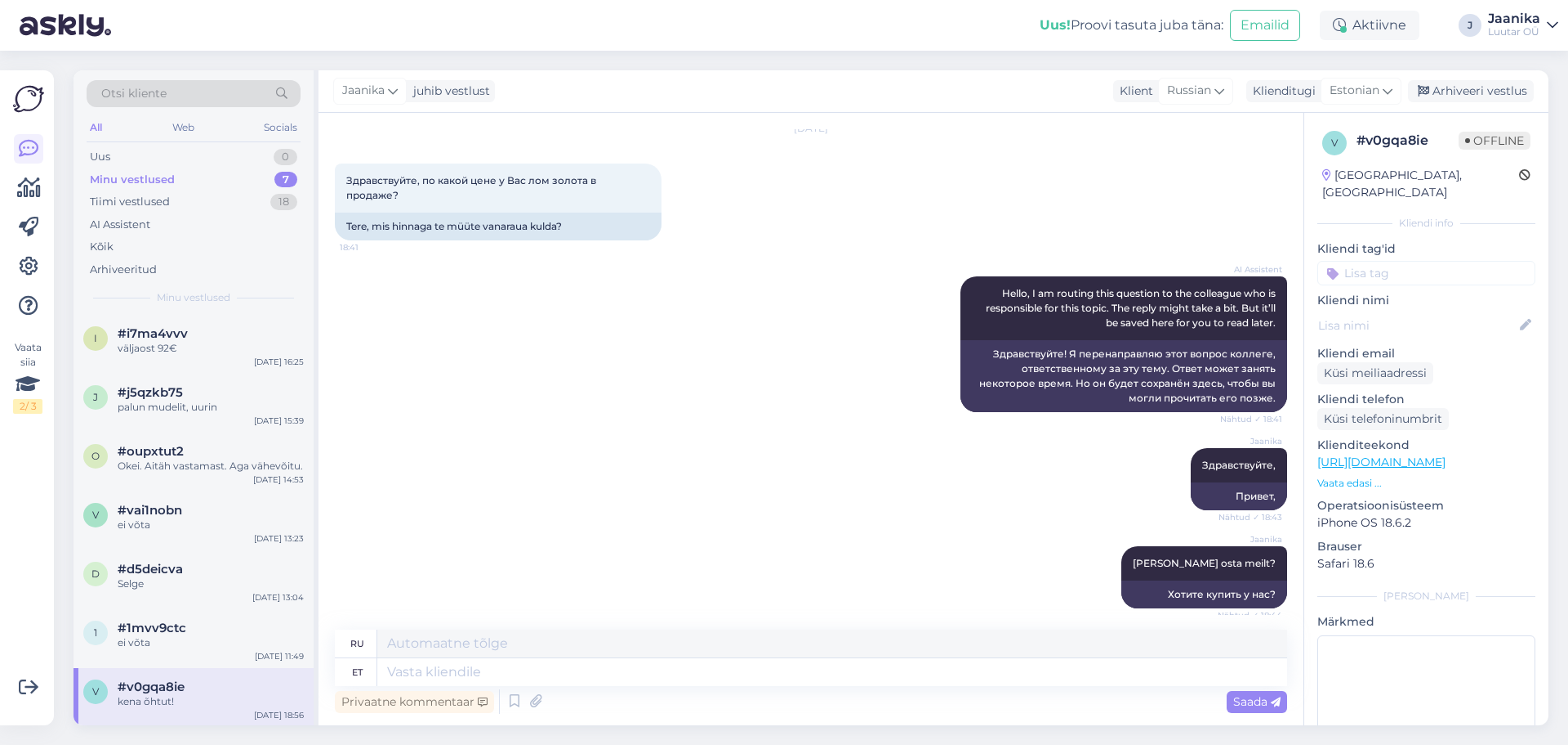
scroll to position [750, 0]
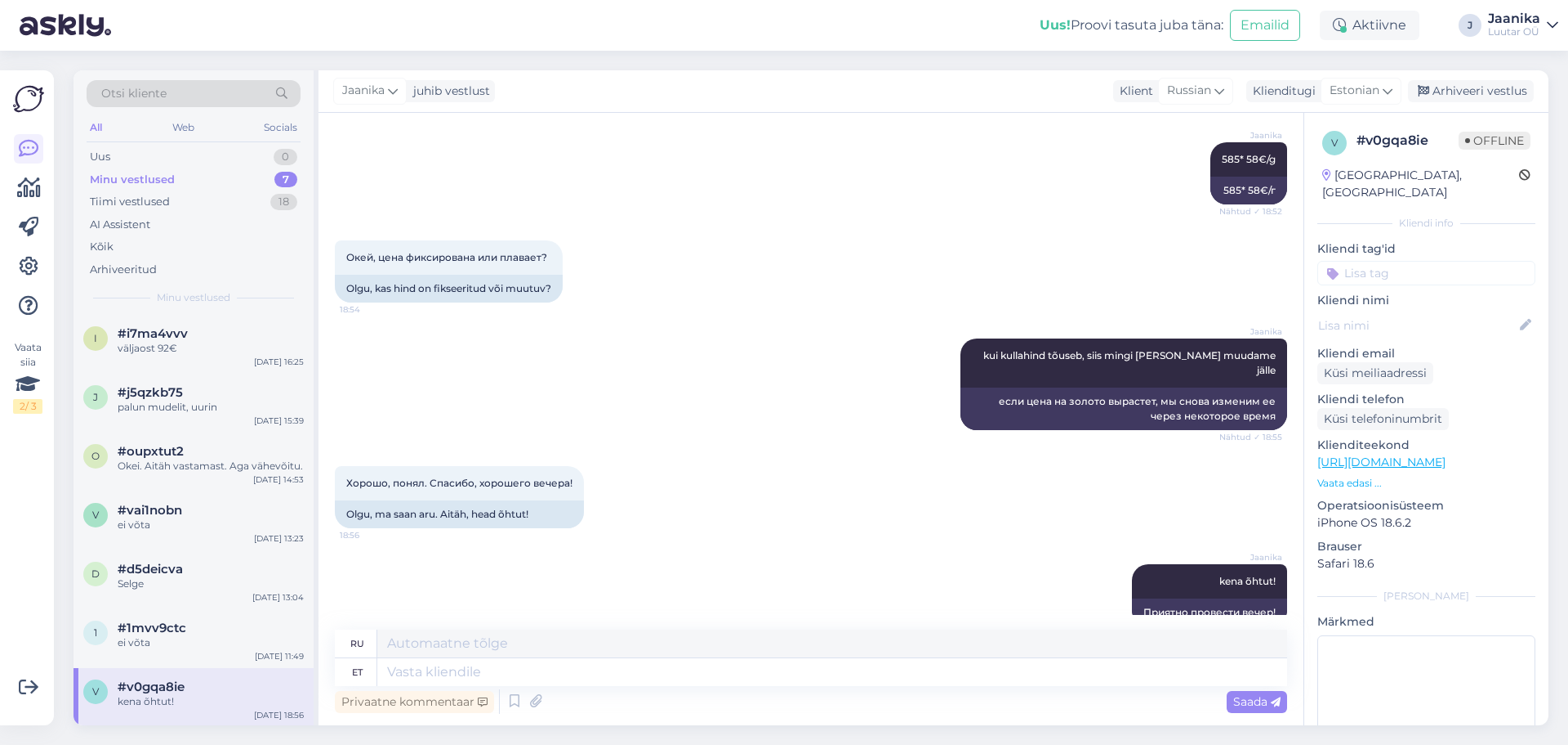
click at [1458, 90] on div "Arhiveeri vestlus" at bounding box center [1471, 90] width 126 height 22
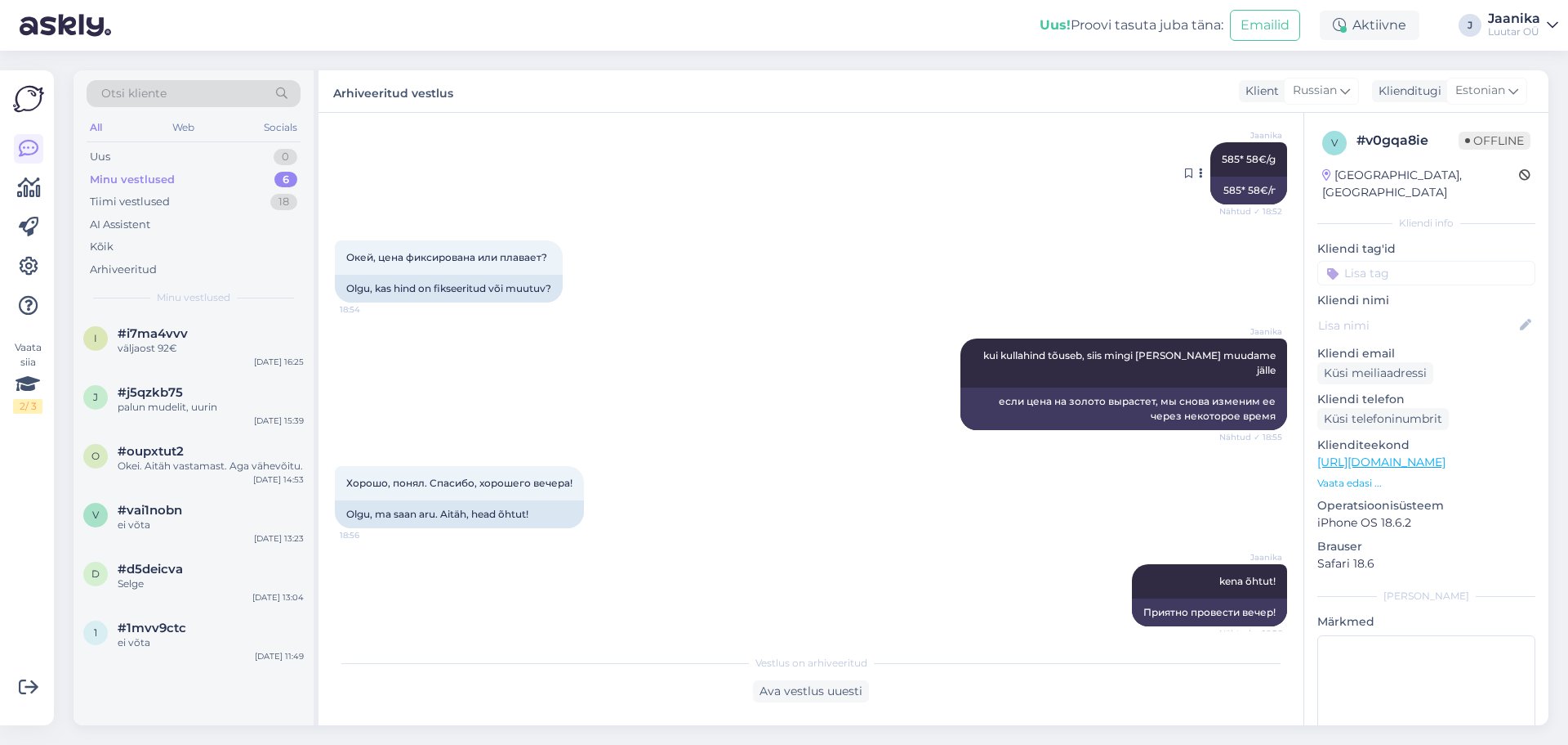
scroll to position [734, 0]
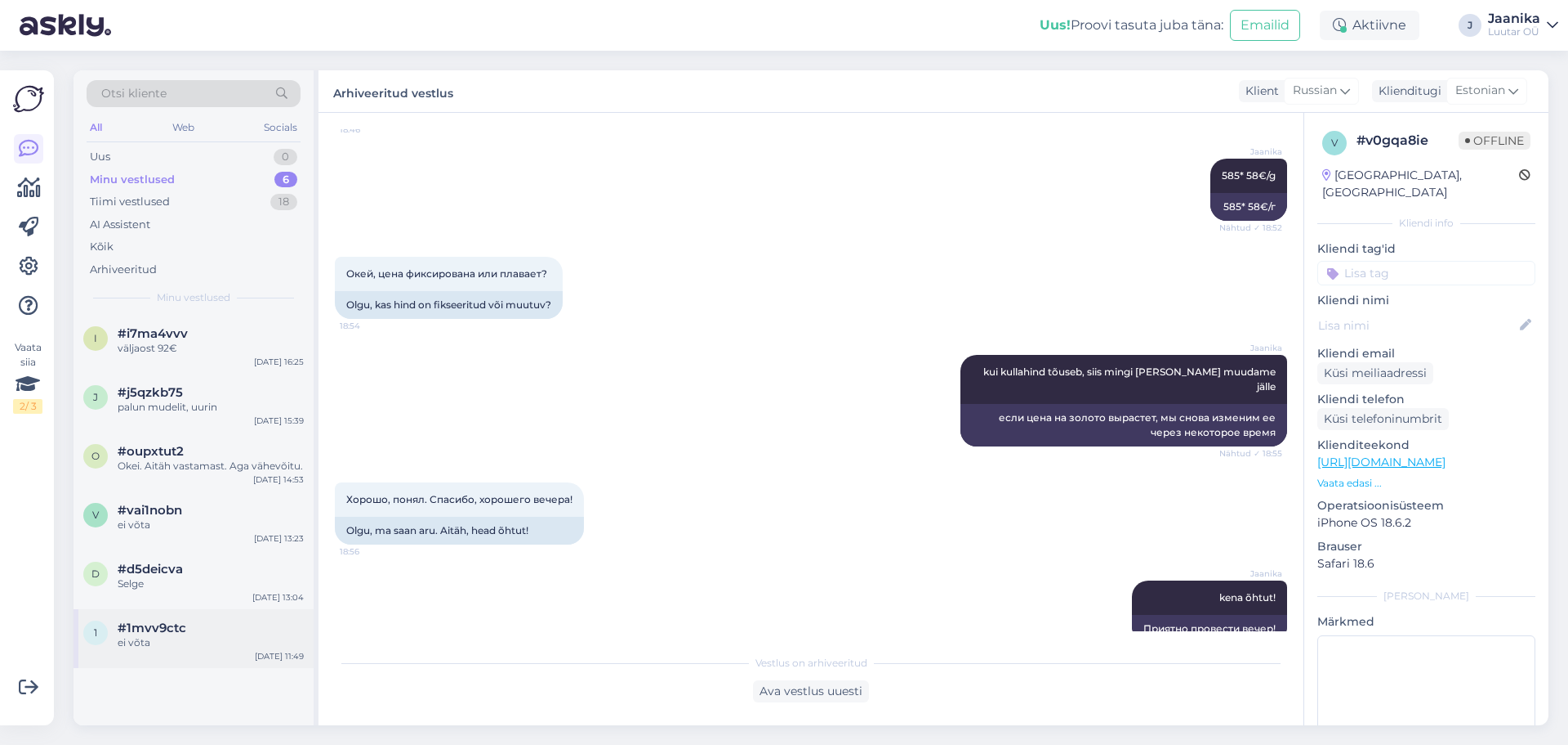
click at [185, 633] on span "#1mvv9ctc" at bounding box center [152, 627] width 69 height 15
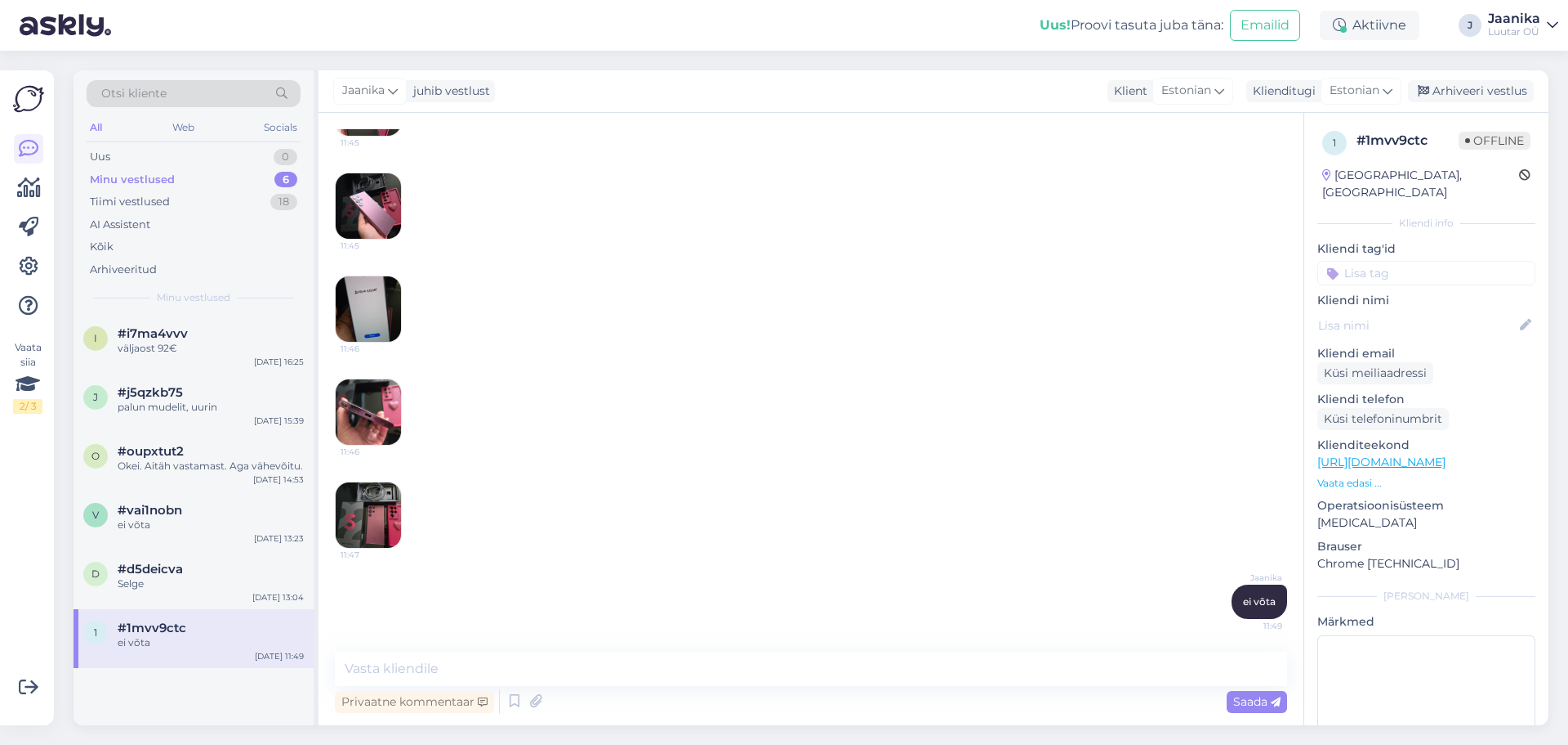
scroll to position [560, 0]
click at [1453, 88] on div "Arhiveeri vestlus" at bounding box center [1471, 90] width 126 height 22
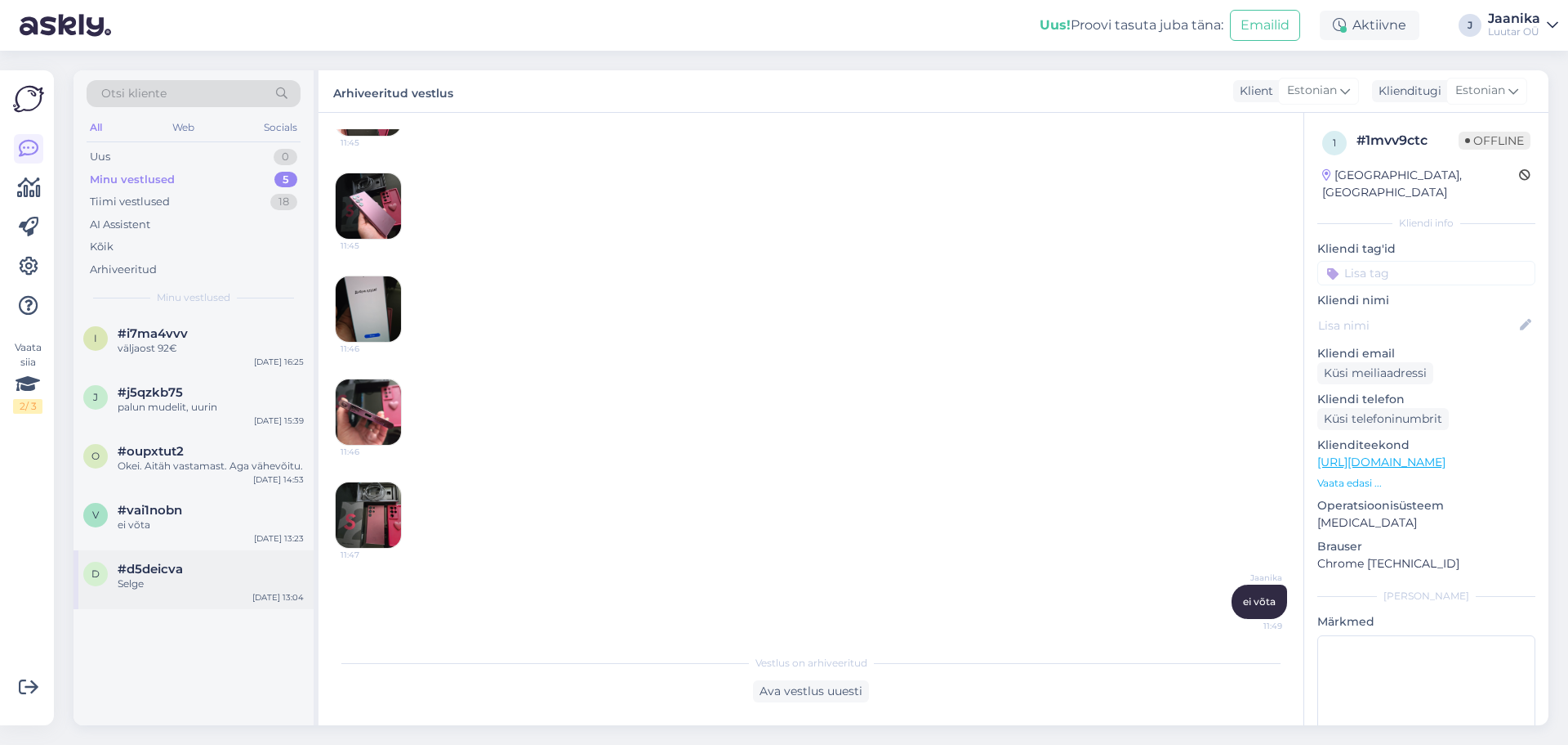
click at [156, 578] on div "Selge" at bounding box center [211, 583] width 187 height 15
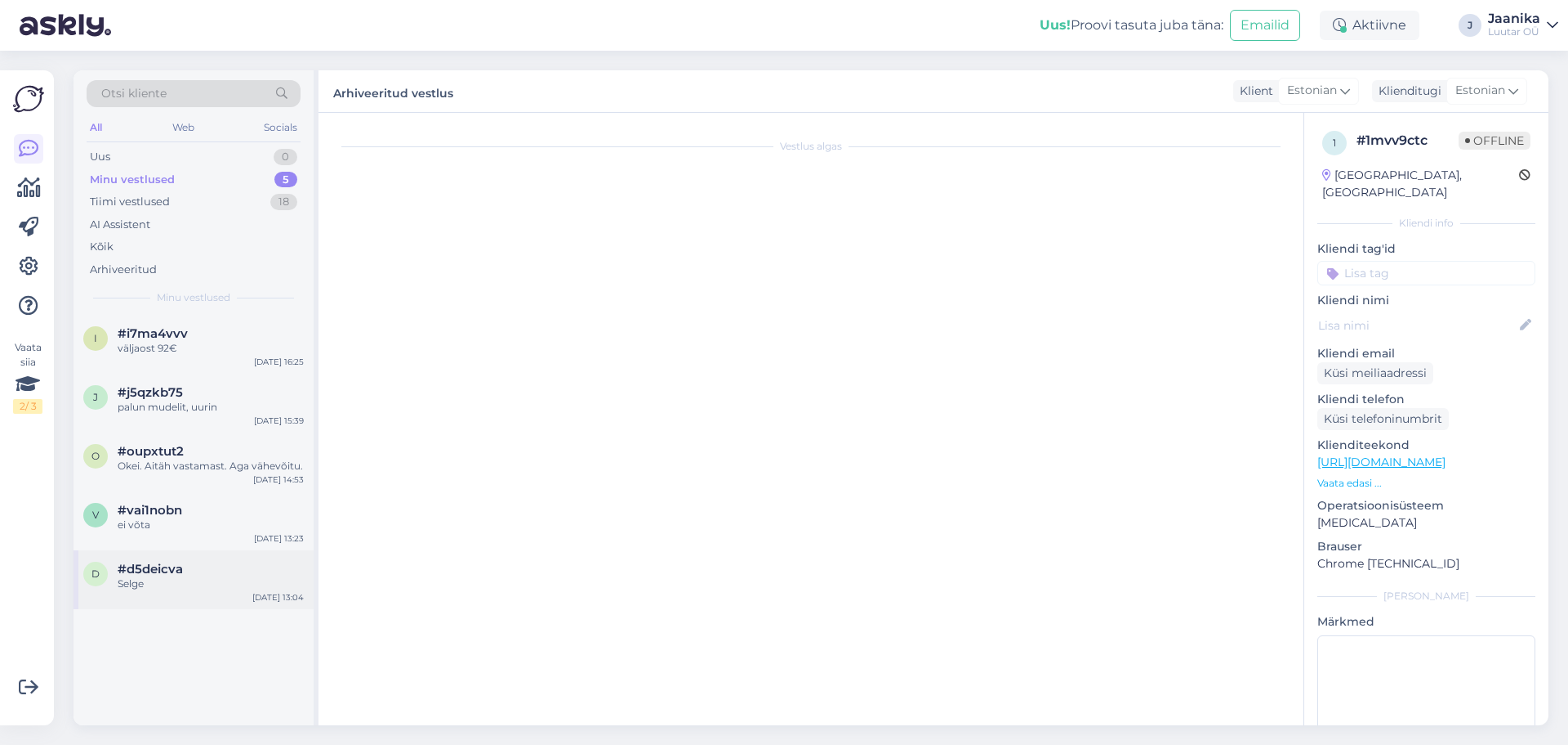
scroll to position [1077, 0]
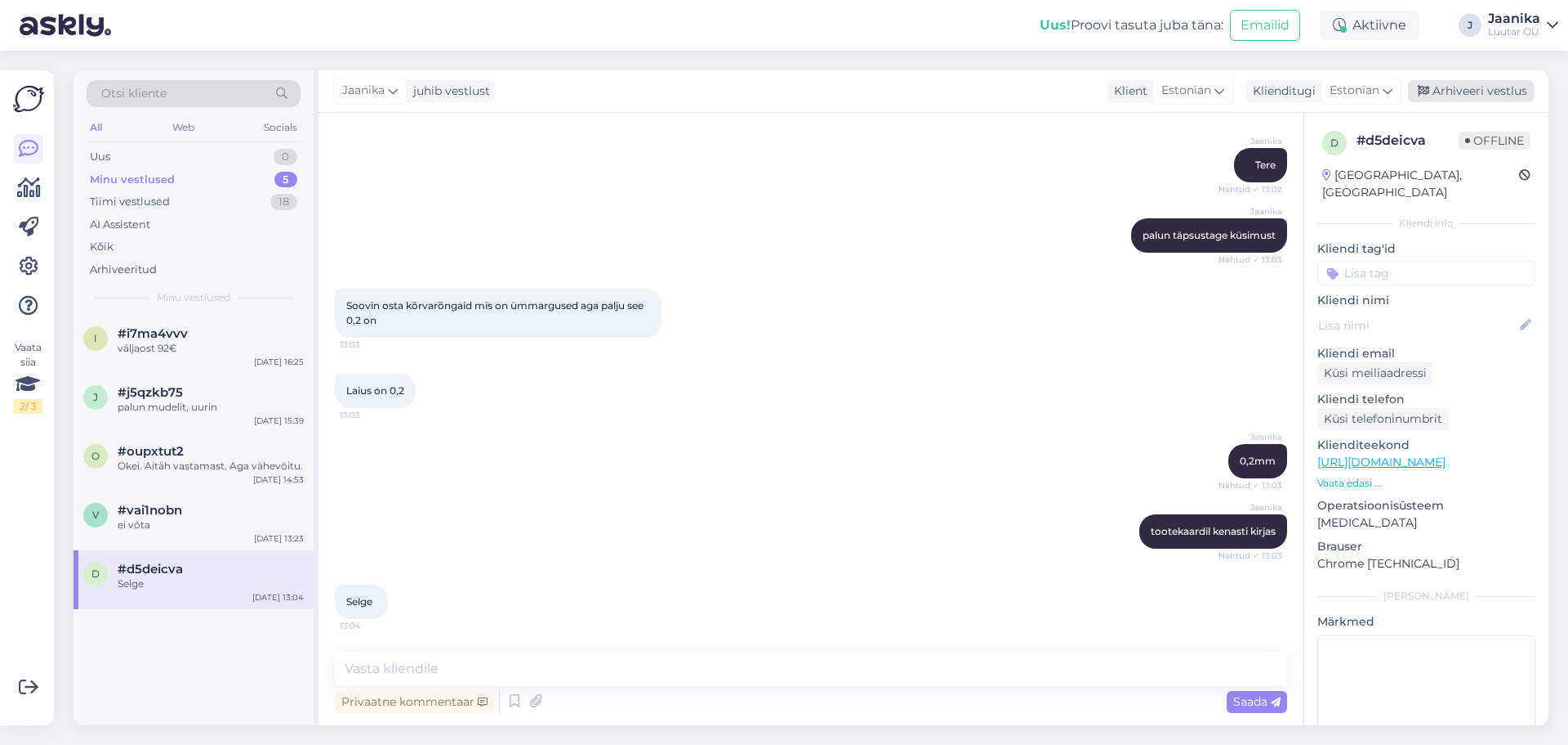
click at [1495, 87] on div "Arhiveeri vestlus" at bounding box center [1471, 90] width 126 height 22
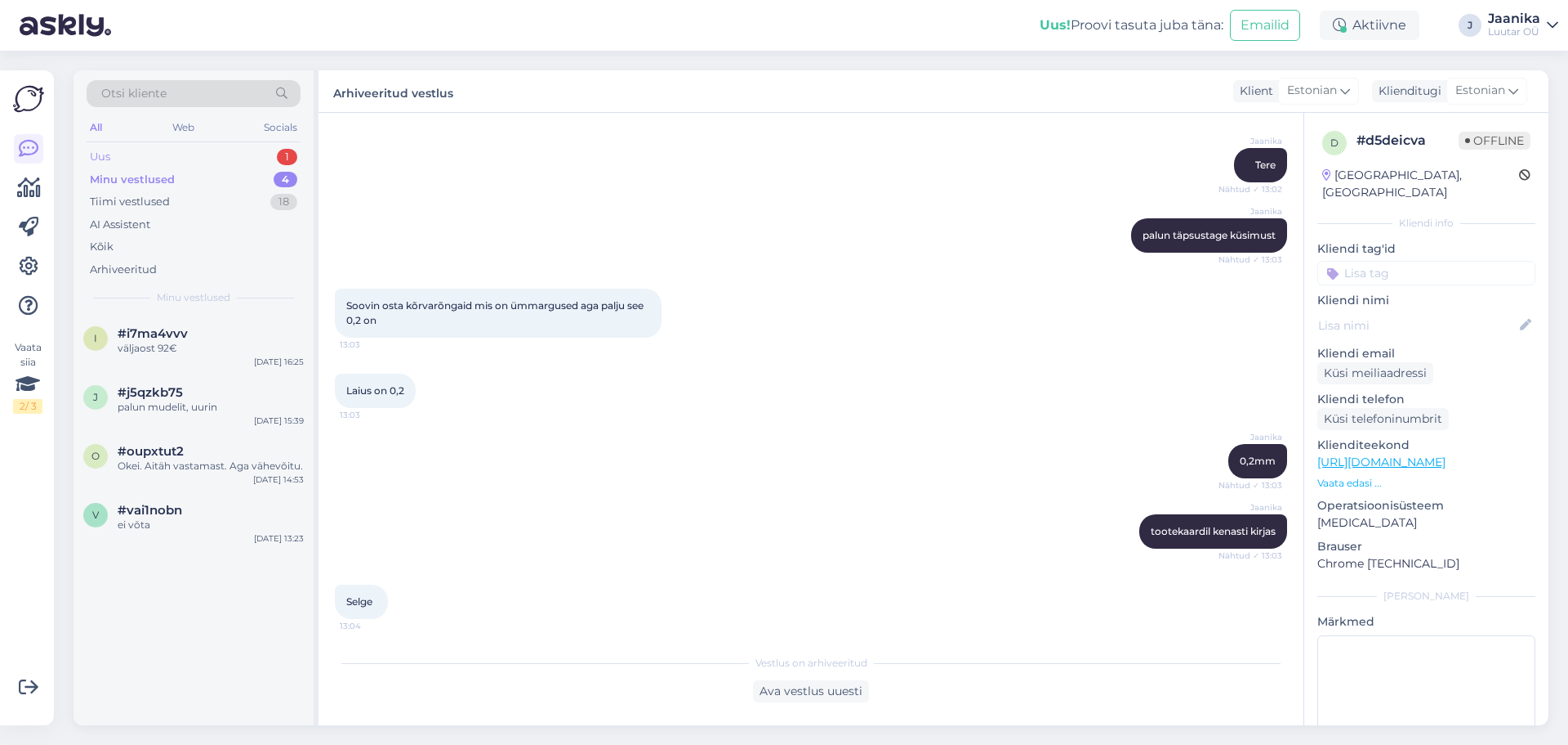
click at [177, 155] on div "Uus 1" at bounding box center [194, 157] width 214 height 23
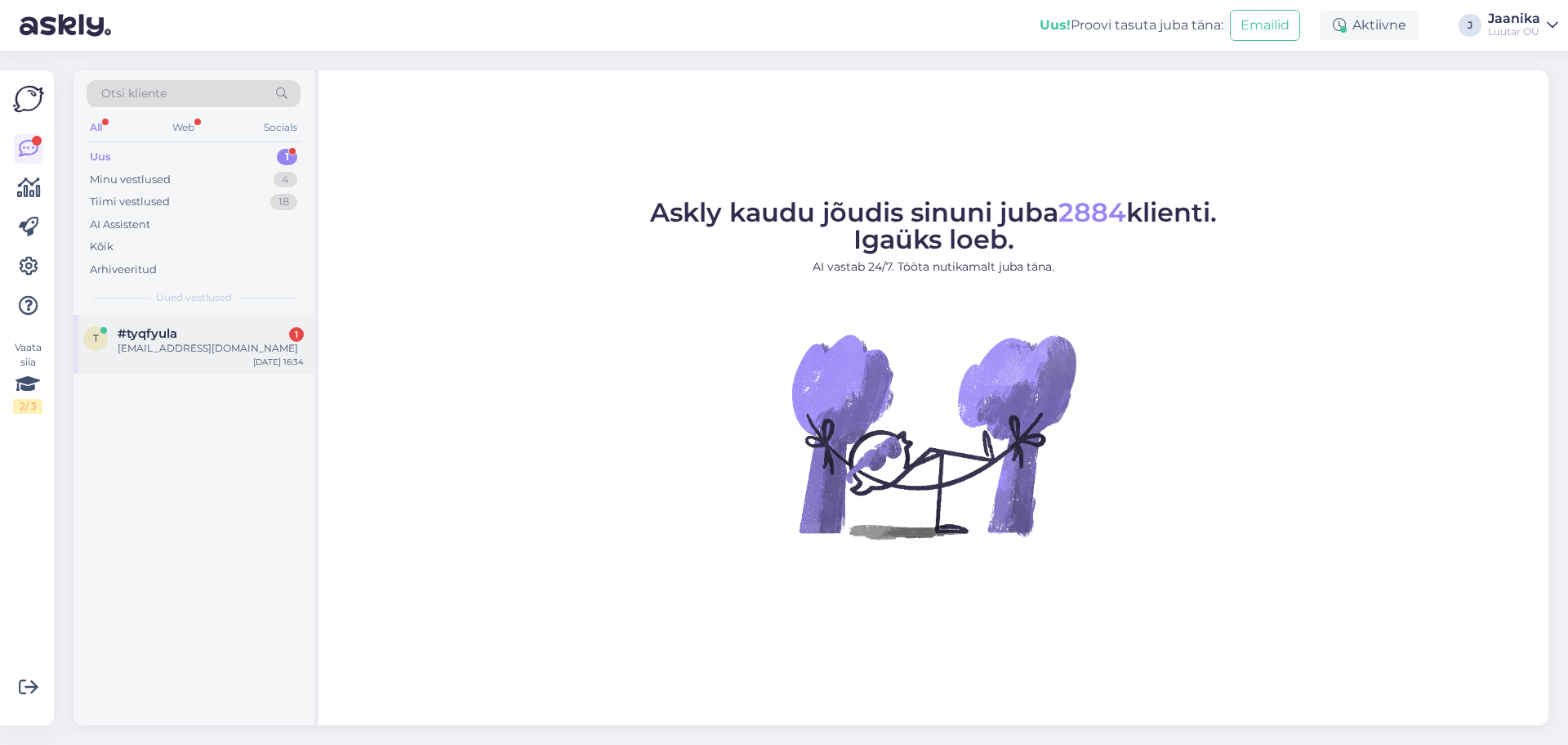
click at [238, 353] on div "[EMAIL_ADDRESS][DOMAIN_NAME]" at bounding box center [211, 348] width 187 height 15
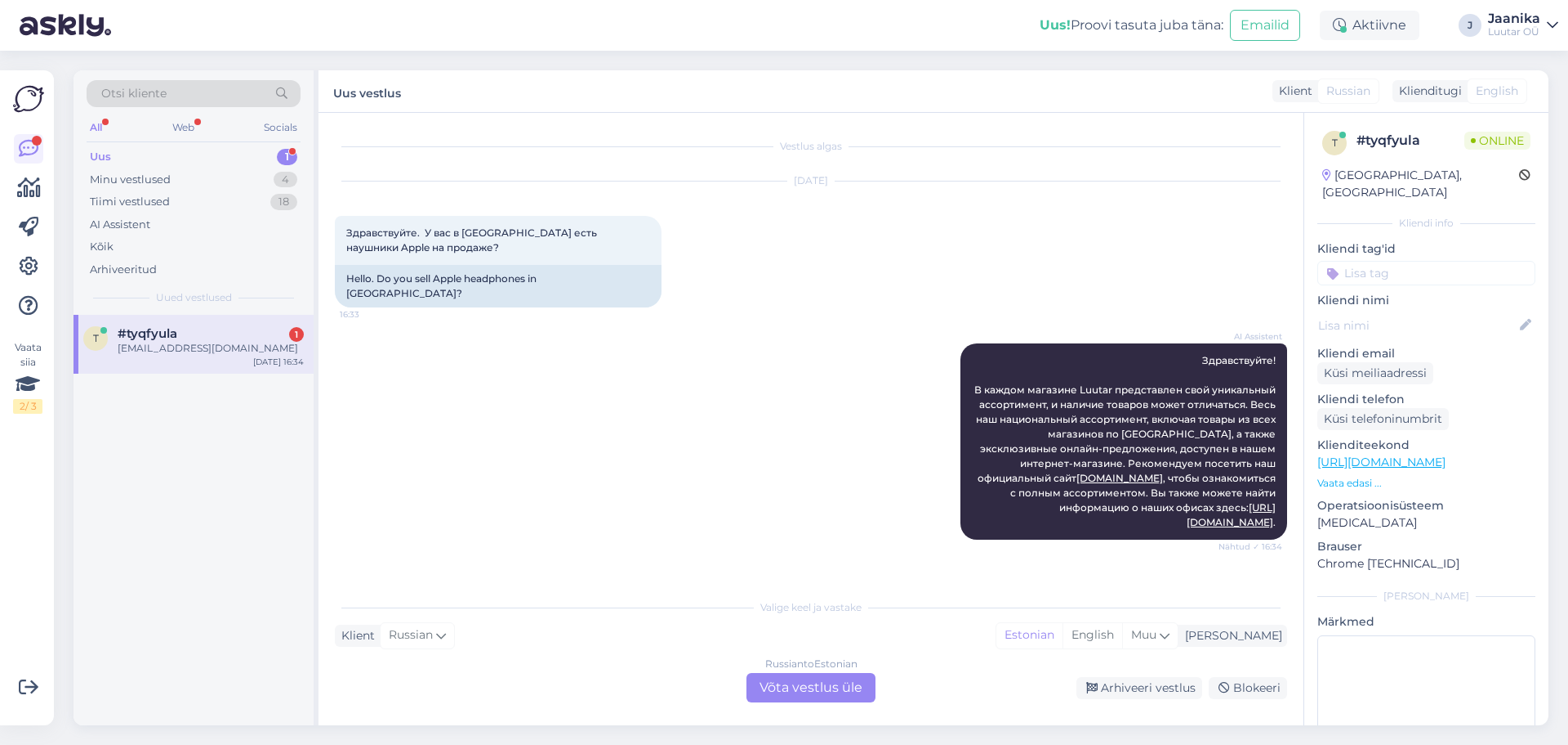
scroll to position [50, 0]
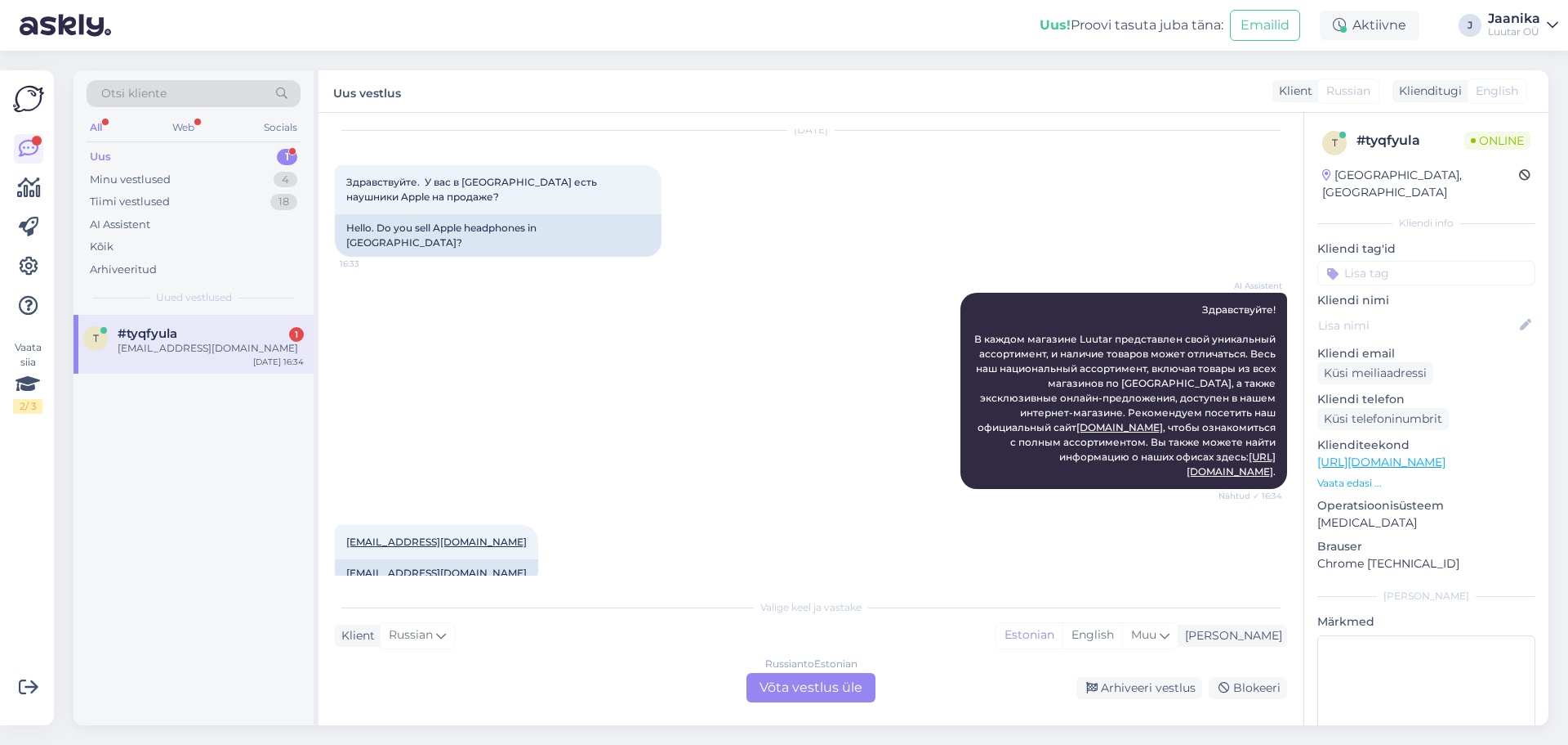
click at [120, 149] on div "Uus 1" at bounding box center [194, 157] width 214 height 23
